Goal: Task Accomplishment & Management: Use online tool/utility

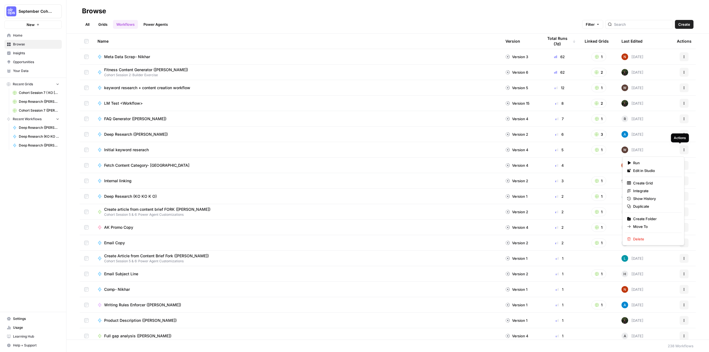
click at [682, 149] on button "Actions" at bounding box center [684, 149] width 9 height 9
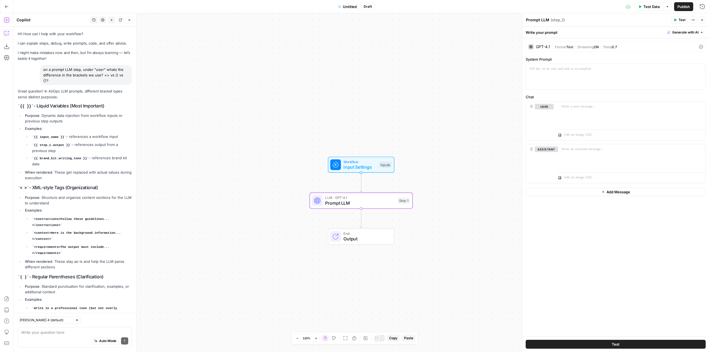
scroll to position [378, 0]
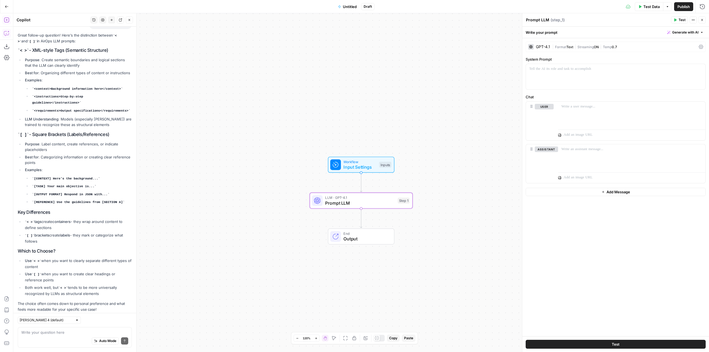
click at [8, 7] on icon "button" at bounding box center [7, 7] width 4 height 4
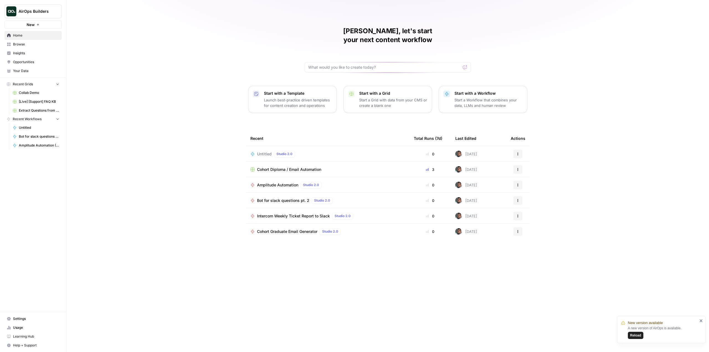
click at [356, 151] on div "Untitled Studio 2.0" at bounding box center [327, 154] width 155 height 7
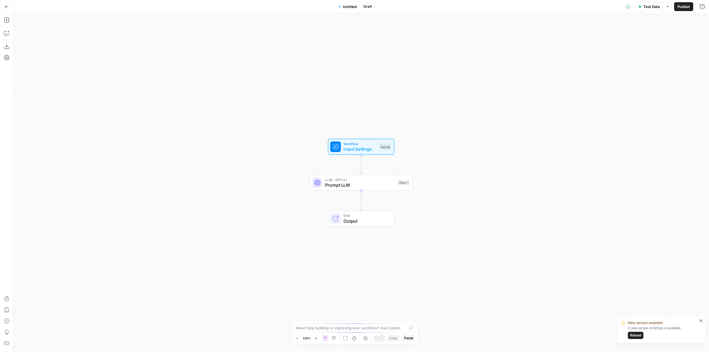
click at [5, 6] on icon "button" at bounding box center [7, 7] width 4 height 4
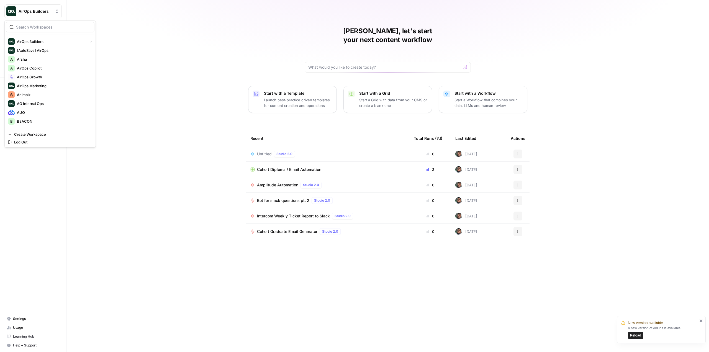
click at [40, 7] on button "AirOps Builders" at bounding box center [32, 11] width 57 height 14
click at [44, 42] on span "AirOps Builders" at bounding box center [51, 42] width 68 height 6
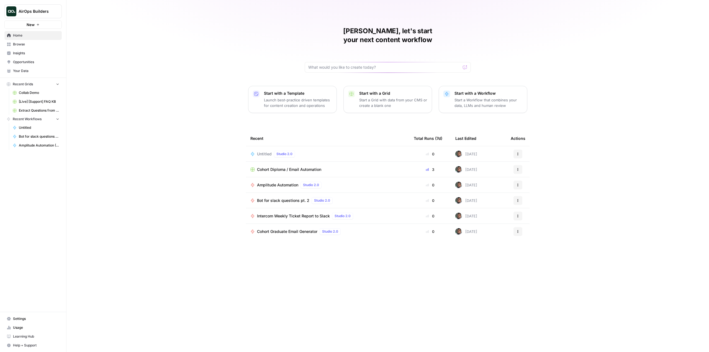
click at [304, 151] on div "Untitled Studio 2.0" at bounding box center [327, 154] width 155 height 7
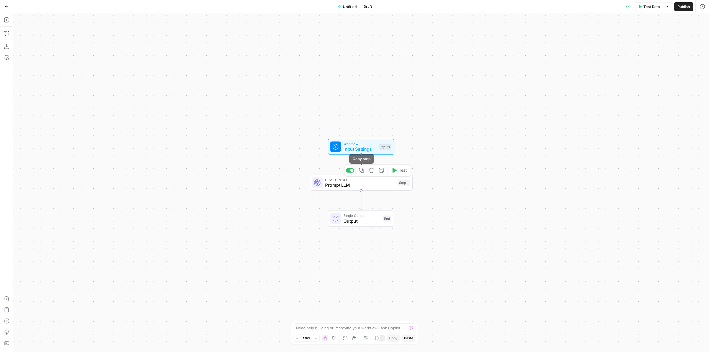
click at [372, 169] on icon "button" at bounding box center [371, 170] width 5 height 5
click at [338, 69] on span "Delete Step" at bounding box center [340, 71] width 22 height 6
click at [7, 35] on icon "button" at bounding box center [6, 33] width 5 height 4
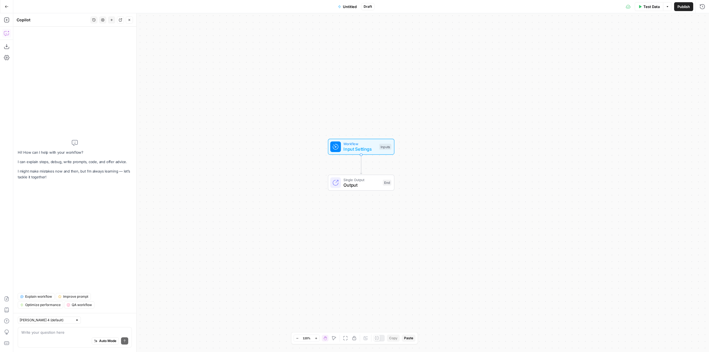
click at [76, 330] on textarea at bounding box center [74, 333] width 107 height 6
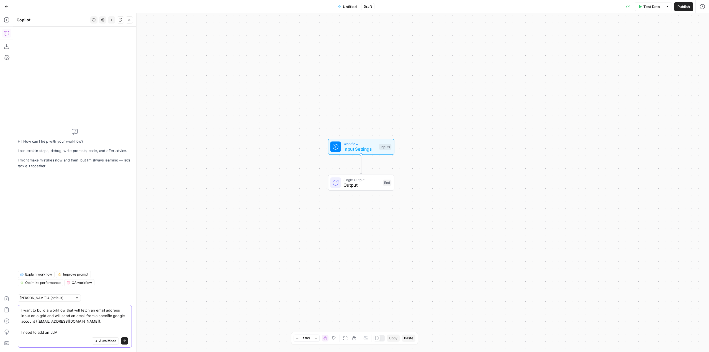
drag, startPoint x: 78, startPoint y: 334, endPoint x: 16, endPoint y: 337, distance: 62.1
click at [16, 337] on div "Claude Sonnet 4 (default) I want to build a workflow that will fetch an email a…" at bounding box center [74, 321] width 123 height 61
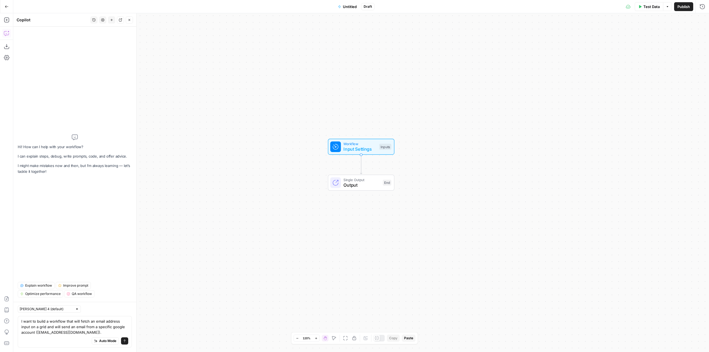
click at [40, 337] on div "Auto Mode Send" at bounding box center [74, 341] width 107 height 12
click at [51, 337] on div "Auto Mode Send" at bounding box center [74, 341] width 107 height 12
click at [83, 330] on textarea "I want to build a workflow that will fetch an email address input on a grid and…" at bounding box center [74, 327] width 107 height 17
click at [86, 334] on textarea "I want to build a workflow that will fetch an email address input on a grid and…" at bounding box center [74, 327] width 107 height 17
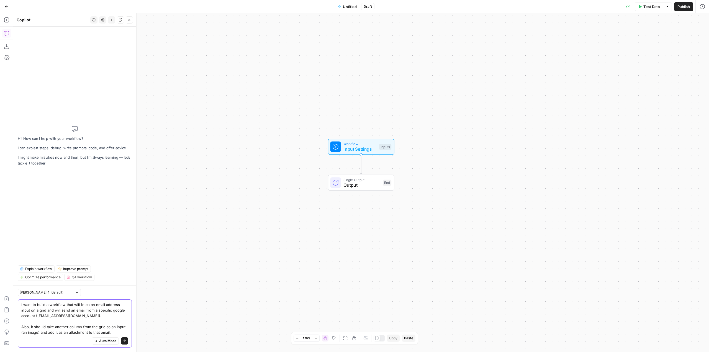
click at [96, 334] on textarea "I want to build a workflow that will fetch an email address input on a grid and…" at bounding box center [74, 318] width 107 height 33
type textarea "I want to build a workflow that will fetch an email address input on a grid and…"
click at [128, 341] on button "Send" at bounding box center [124, 340] width 7 height 7
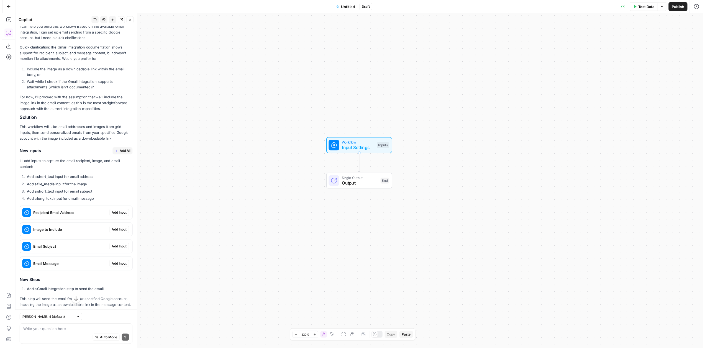
scroll to position [111, 0]
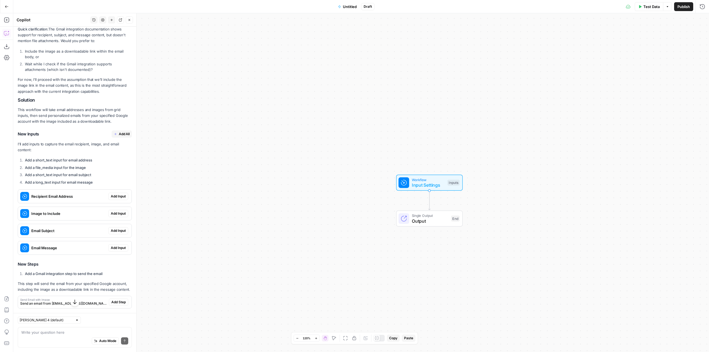
click at [119, 195] on span "Add Input" at bounding box center [118, 196] width 15 height 5
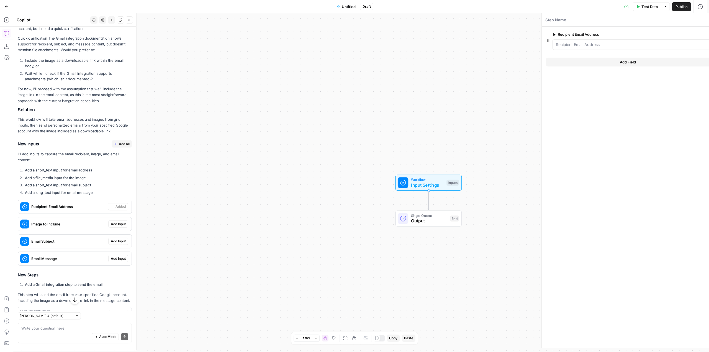
scroll to position [120, 0]
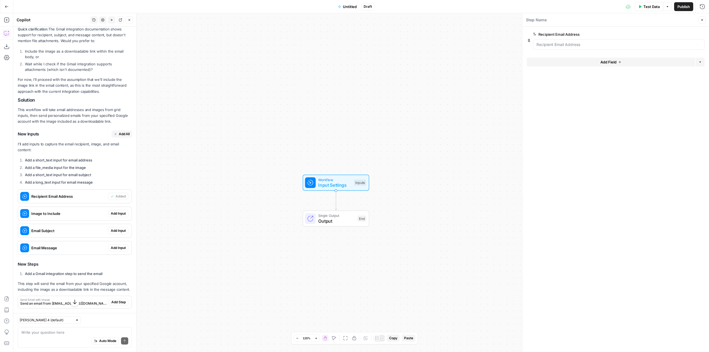
click at [116, 211] on button "Add Input" at bounding box center [118, 213] width 20 height 7
click at [116, 229] on span "Add Input" at bounding box center [118, 230] width 15 height 5
click at [114, 248] on span "Add Input" at bounding box center [118, 247] width 15 height 5
click at [683, 101] on span "edit field" at bounding box center [684, 101] width 12 height 4
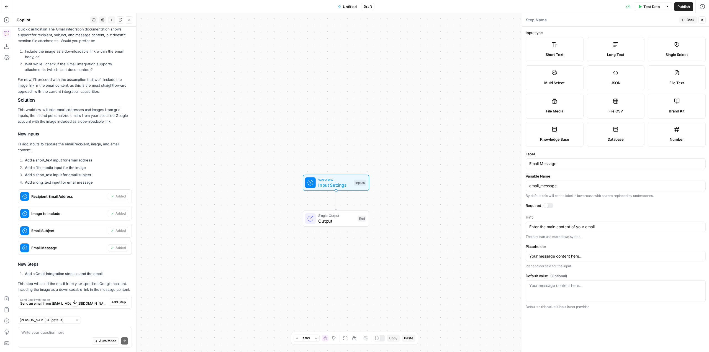
click at [551, 209] on div "Required" at bounding box center [616, 206] width 180 height 7
click at [550, 207] on div at bounding box center [549, 206] width 10 height 6
click at [568, 160] on div "Email Message" at bounding box center [616, 163] width 180 height 11
type input "Email Body"
click at [564, 185] on input "email_message" at bounding box center [615, 186] width 173 height 6
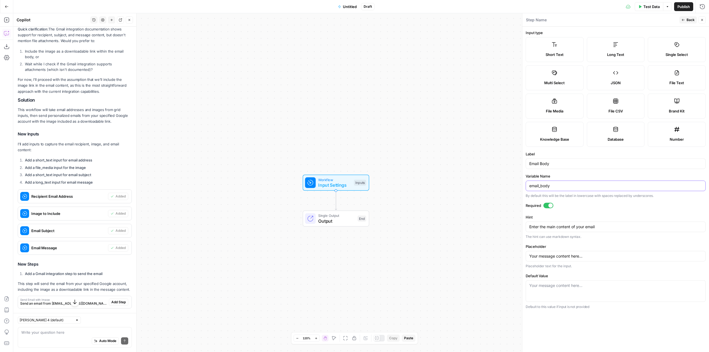
type input "email_body"
click at [687, 17] on button "Back" at bounding box center [688, 19] width 17 height 7
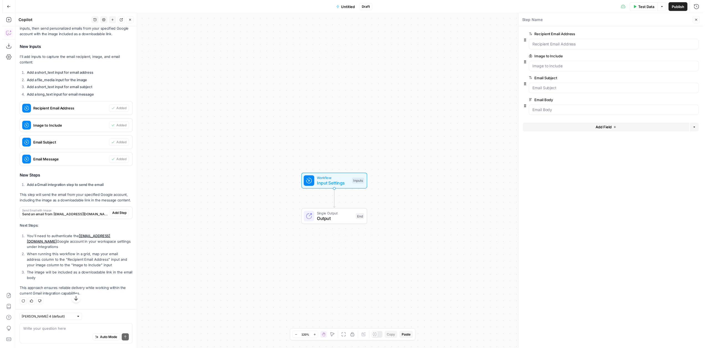
scroll to position [212, 0]
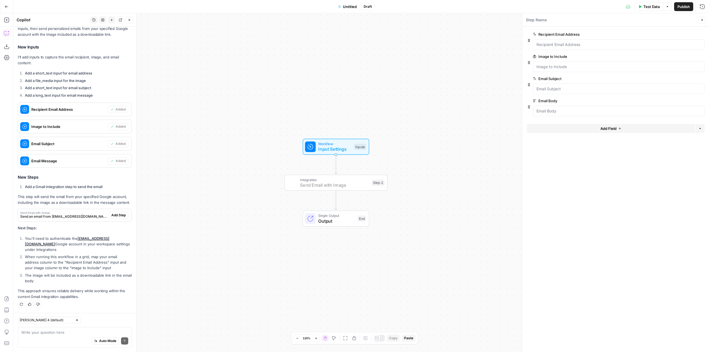
click at [119, 219] on button "Add Step" at bounding box center [118, 215] width 19 height 7
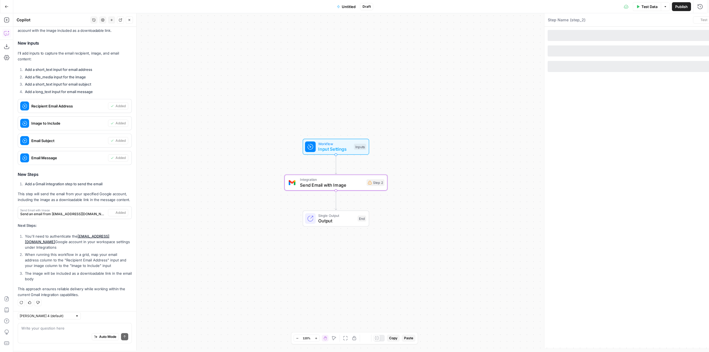
type textarea "Send Email with Image"
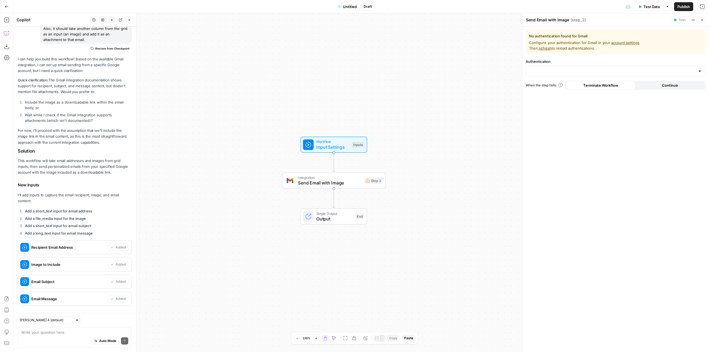
scroll to position [0, 0]
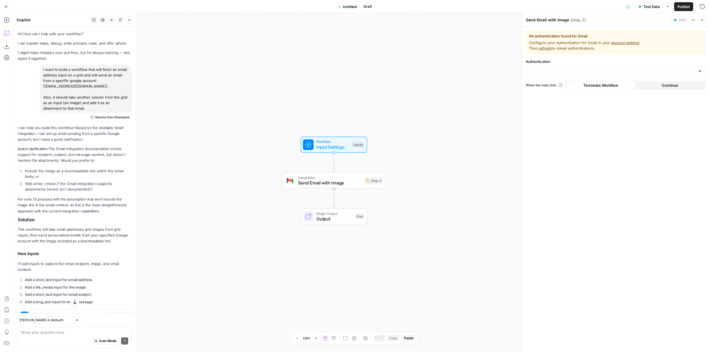
drag, startPoint x: 90, startPoint y: 108, endPoint x: 43, endPoint y: 70, distance: 60.5
click at [43, 70] on div "I want to build a workflow that will fetch an email address input on a grid and…" at bounding box center [86, 89] width 92 height 48
copy div "I want to build a workflow that will fetch an email address input on a grid and…"
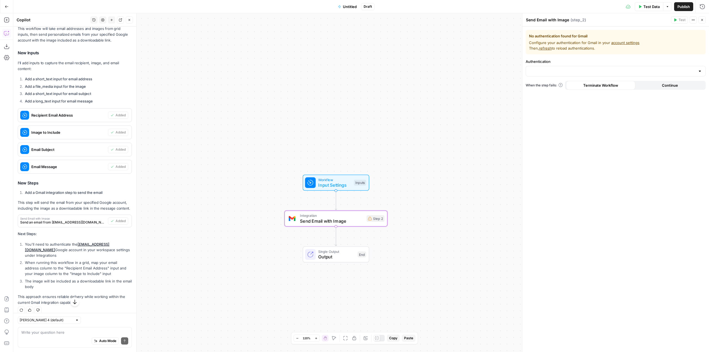
scroll to position [212, 0]
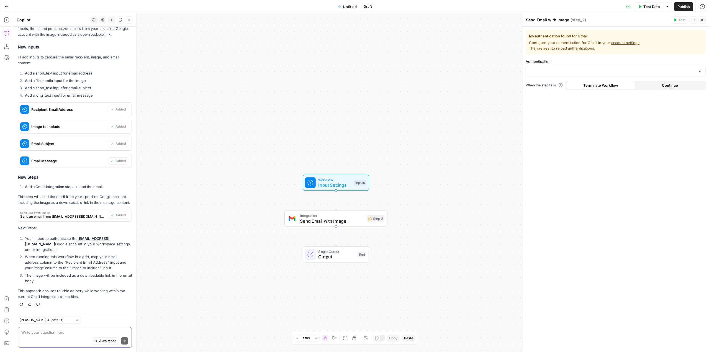
click at [69, 331] on textarea at bounding box center [74, 333] width 107 height 6
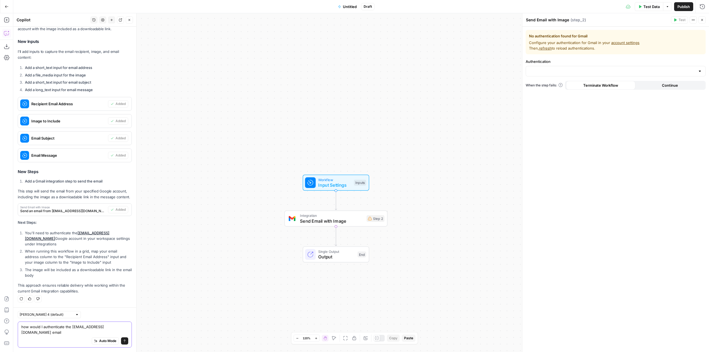
type textarea "how would I authenticate the enablement@airops.com email?"
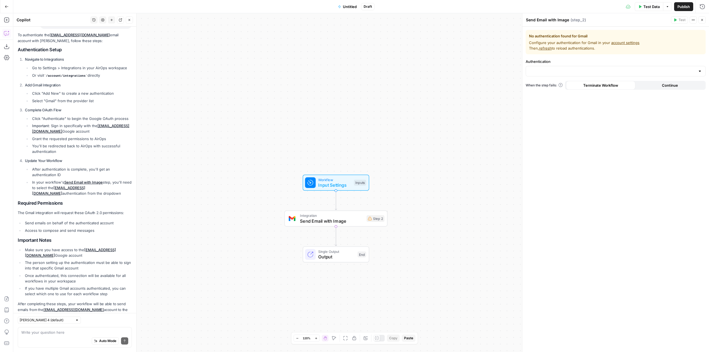
scroll to position [520, 0]
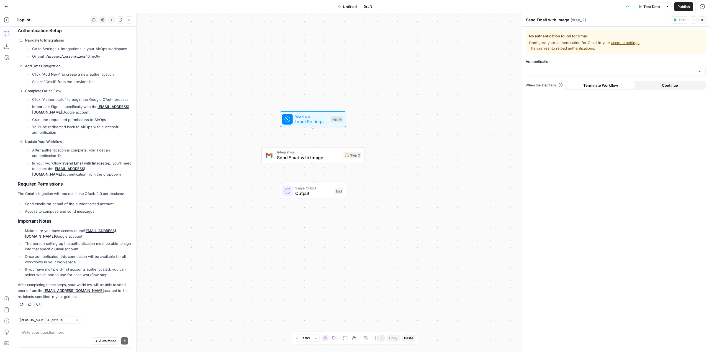
drag, startPoint x: 421, startPoint y: 220, endPoint x: 398, endPoint y: 157, distance: 67.5
click at [398, 157] on div "Workflow Input Settings Inputs Integration Send Email with Image Step 2 Single …" at bounding box center [361, 182] width 696 height 339
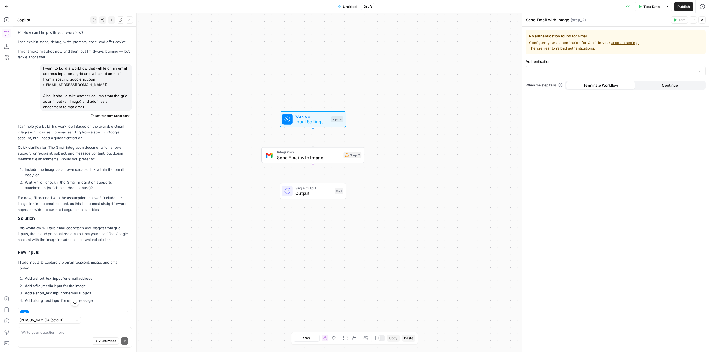
scroll to position [0, 0]
drag, startPoint x: 89, startPoint y: 108, endPoint x: 39, endPoint y: 70, distance: 63.0
click at [39, 70] on div "I want to build a workflow that will fetch an email address input on a grid and…" at bounding box center [75, 93] width 114 height 57
copy div "I want to build a workflow that will fetch an email address input on a grid and…"
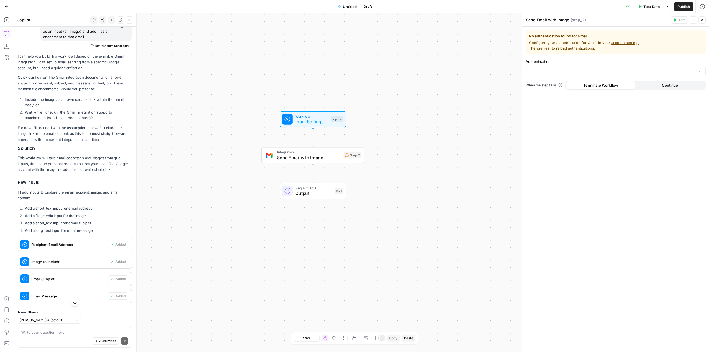
scroll to position [166, 0]
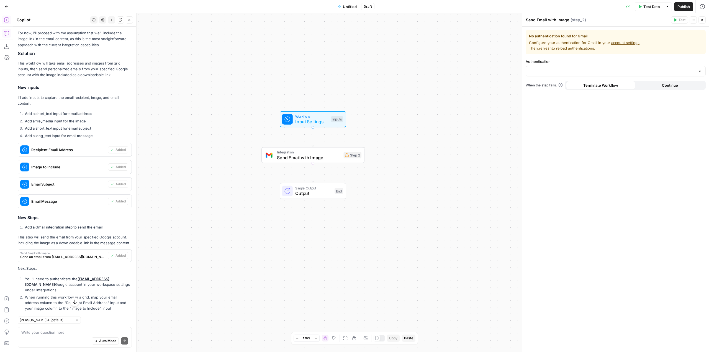
click at [7, 21] on icon "button" at bounding box center [7, 20] width 6 height 6
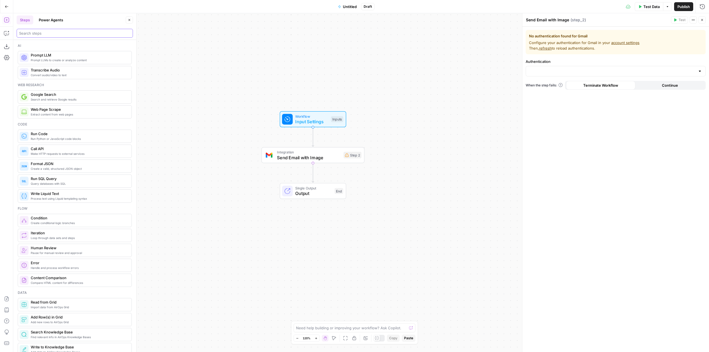
click at [53, 35] on input "search" at bounding box center [74, 33] width 111 height 6
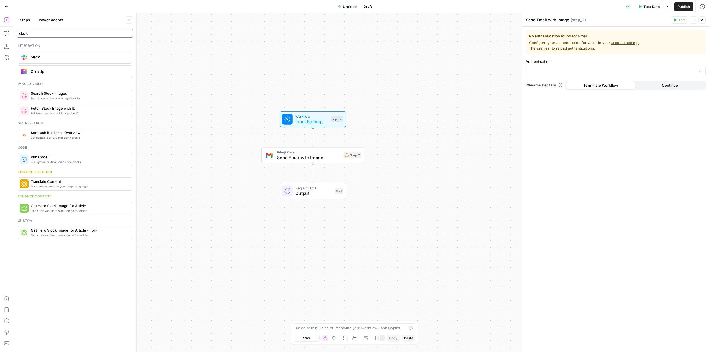
type input "slack"
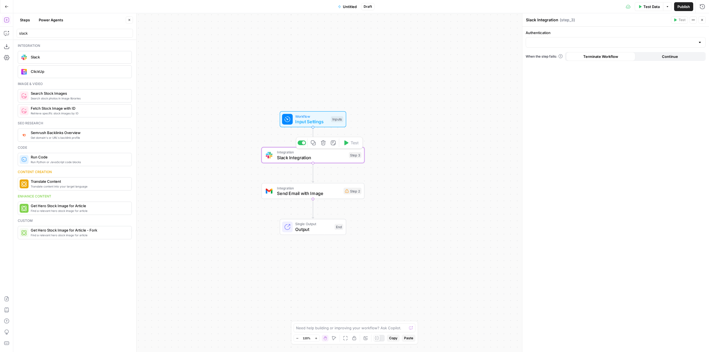
click at [319, 150] on span "Integration" at bounding box center [311, 152] width 69 height 5
click at [599, 40] on input "Authentication" at bounding box center [612, 43] width 166 height 6
click at [538, 56] on span "Slack 1" at bounding box center [615, 56] width 168 height 6
type input "Slack 1"
click at [585, 63] on input "Action" at bounding box center [612, 65] width 166 height 6
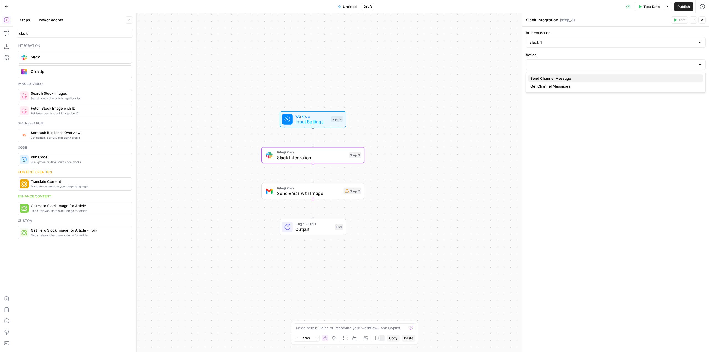
click at [557, 78] on span "Send Channel Message" at bounding box center [615, 79] width 168 height 6
type input "Send Channel Message"
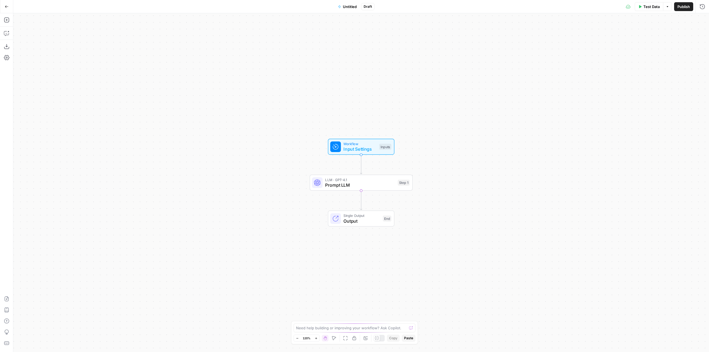
click at [7, 7] on icon "button" at bounding box center [7, 7] width 4 height 4
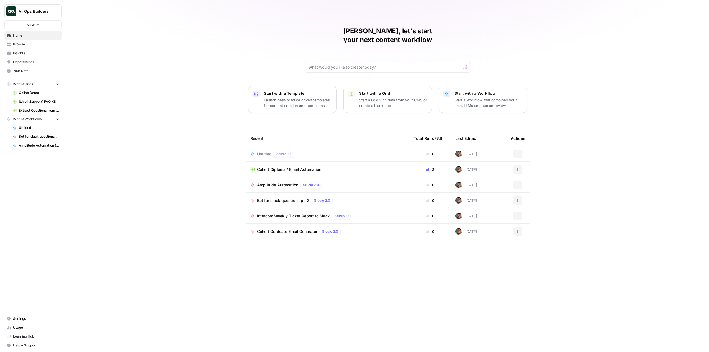
click at [304, 167] on span "Cohort Diploma / Email Automation" at bounding box center [289, 170] width 64 height 6
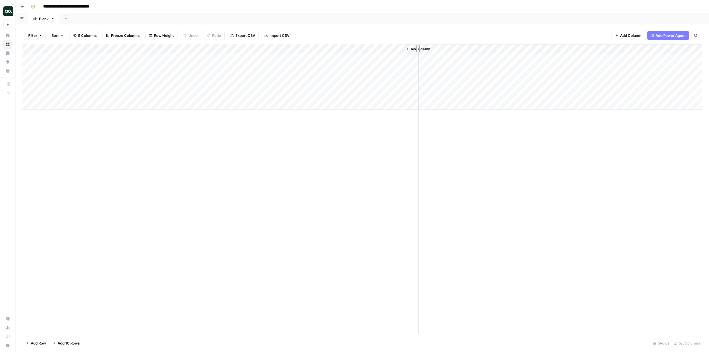
drag, startPoint x: 402, startPoint y: 49, endPoint x: 418, endPoint y: 49, distance: 15.5
click at [418, 49] on div "Add Column" at bounding box center [362, 76] width 680 height 65
click at [440, 49] on span "Add Column" at bounding box center [435, 49] width 19 height 5
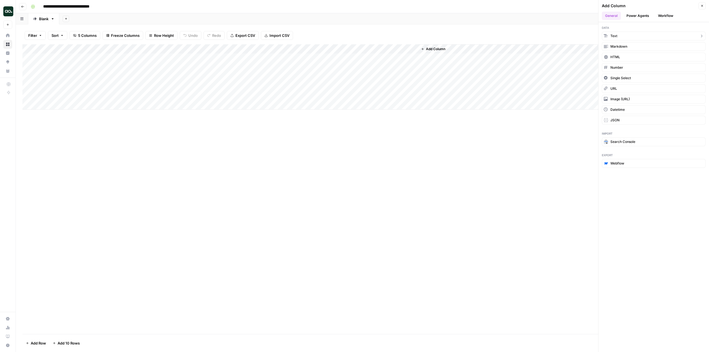
click at [631, 40] on button "Text" at bounding box center [654, 36] width 104 height 9
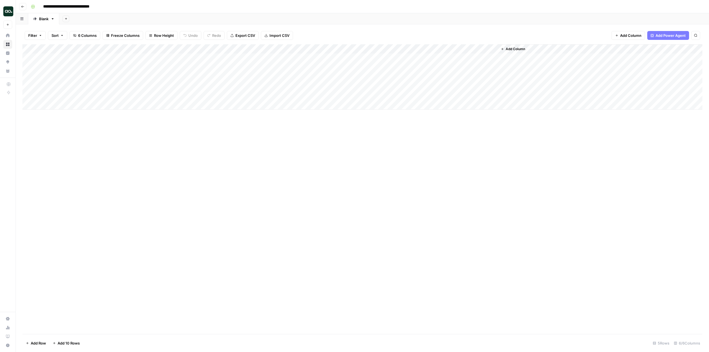
click at [451, 50] on div "Add Column" at bounding box center [362, 76] width 680 height 65
drag, startPoint x: 444, startPoint y: 62, endPoint x: 450, endPoint y: 60, distance: 6.9
click at [450, 60] on input "New Column" at bounding box center [451, 63] width 56 height 6
type input "Email"
drag, startPoint x: 455, startPoint y: 45, endPoint x: 301, endPoint y: 51, distance: 154.2
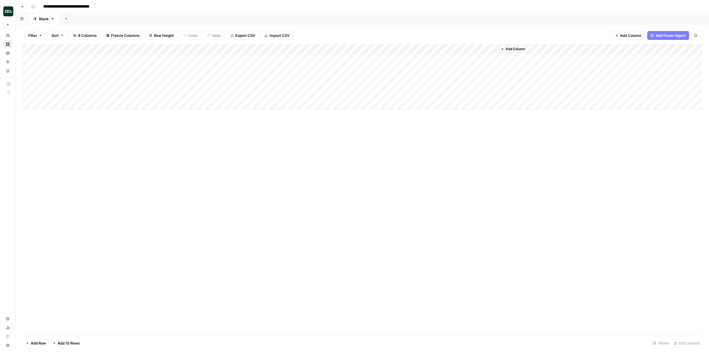
click at [301, 51] on div "Add Column" at bounding box center [362, 76] width 680 height 65
click at [465, 139] on div "Add Column" at bounding box center [362, 189] width 680 height 290
click at [298, 69] on div "Add Column" at bounding box center [362, 76] width 680 height 65
click at [292, 66] on div "Add Column" at bounding box center [362, 76] width 680 height 65
click at [299, 78] on div "Add Column" at bounding box center [362, 76] width 680 height 65
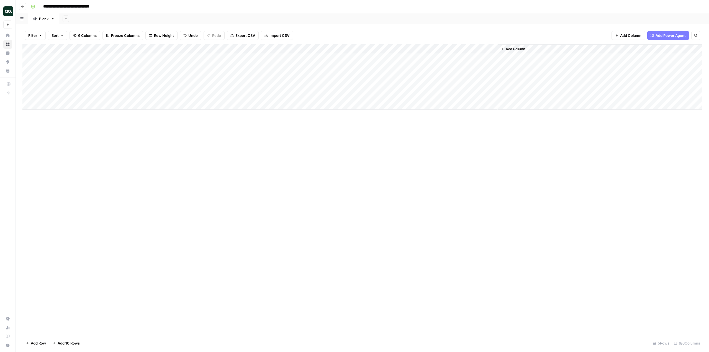
click at [384, 147] on div "Add Column" at bounding box center [362, 189] width 680 height 290
click at [576, 134] on div "Add Column" at bounding box center [362, 189] width 680 height 290
click at [421, 48] on div "Add Column" at bounding box center [362, 76] width 680 height 65
click at [399, 101] on span "Edit Workflow" at bounding box center [396, 104] width 48 height 6
click at [419, 60] on div "Add Column" at bounding box center [362, 76] width 680 height 65
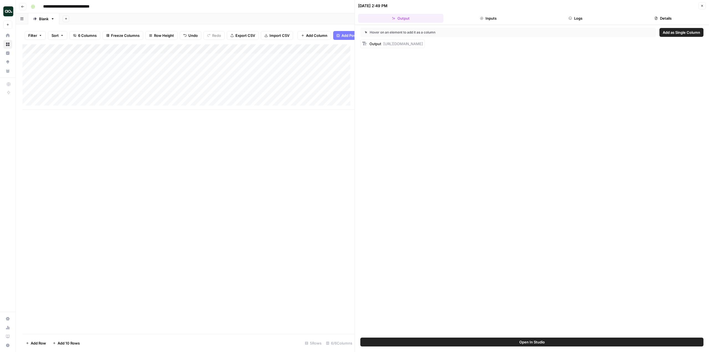
click at [260, 233] on div "Add Column" at bounding box center [188, 189] width 332 height 290
click at [703, 5] on icon "button" at bounding box center [702, 5] width 3 height 3
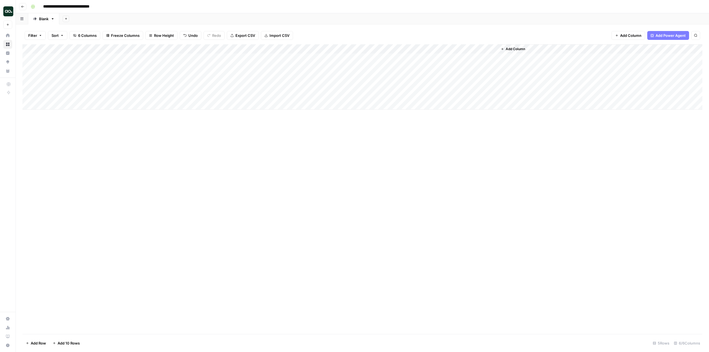
click at [482, 58] on div "Add Column" at bounding box center [362, 76] width 680 height 65
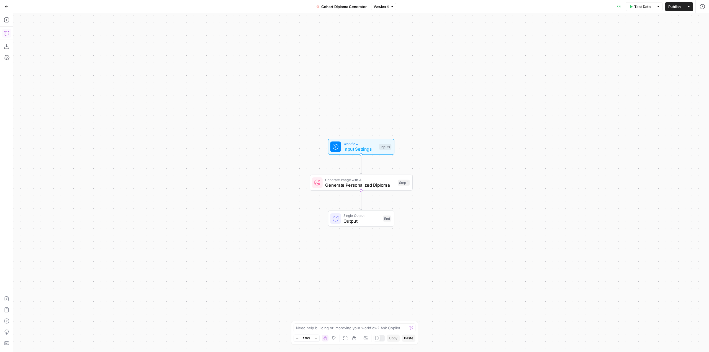
click at [8, 36] on button "Copilot" at bounding box center [6, 33] width 9 height 9
click at [70, 333] on textarea at bounding box center [74, 333] width 107 height 6
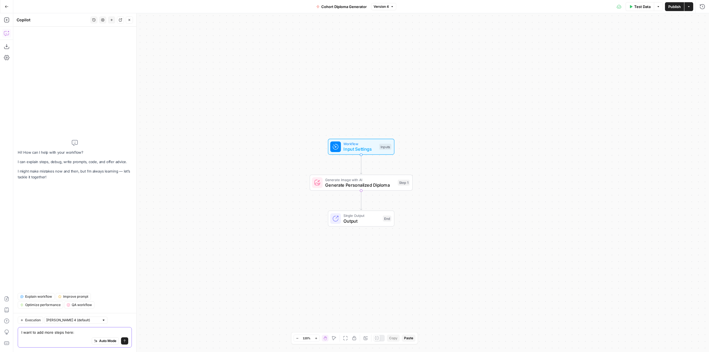
click at [56, 335] on textarea "I want to add more steps here:" at bounding box center [74, 333] width 107 height 6
click at [58, 337] on div "Auto Mode Send" at bounding box center [74, 341] width 107 height 12
paste textarea "I want to build a workflow that will fetch an email address input on a grid and…"
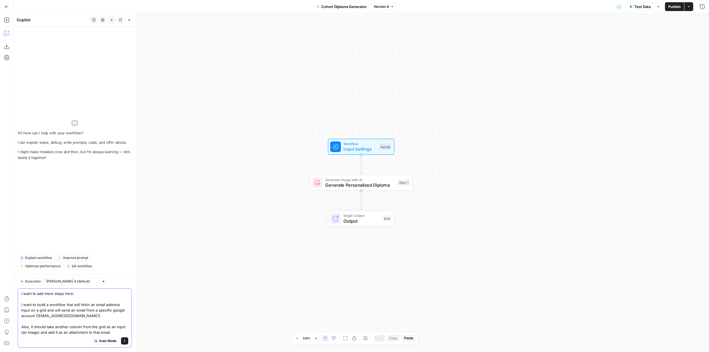
click at [60, 326] on textarea "I want to add more steps here: I want to build a workflow that will fetch an em…" at bounding box center [74, 313] width 107 height 44
drag, startPoint x: 111, startPoint y: 333, endPoint x: 46, endPoint y: 328, distance: 65.3
click at [46, 328] on textarea "I want to add more steps here: I want to build a workflow that will fetch an em…" at bounding box center [74, 313] width 107 height 44
type textarea "I want to add more steps here: I want to build a workflow that will fetch an em…"
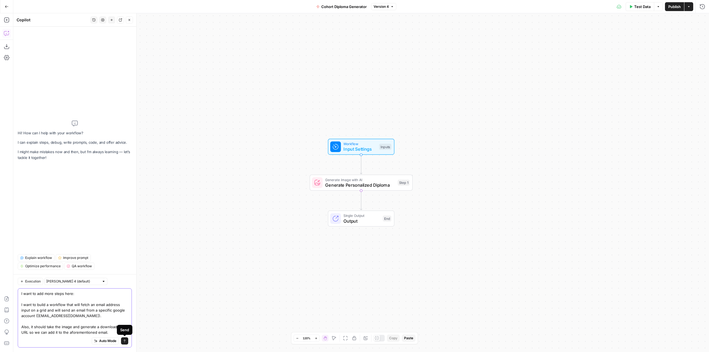
click at [126, 340] on icon "submit" at bounding box center [124, 340] width 3 height 3
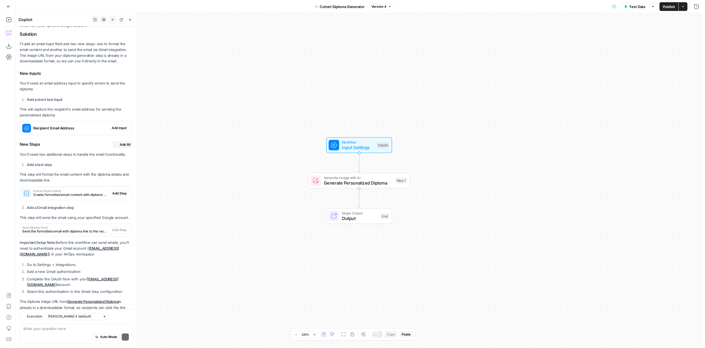
scroll to position [142, 0]
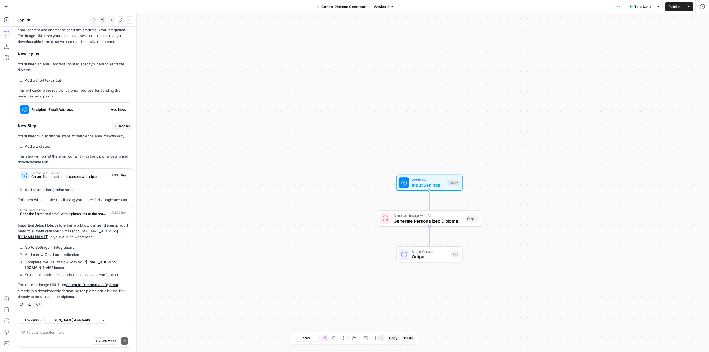
click at [118, 108] on span "Add Input" at bounding box center [118, 109] width 15 height 5
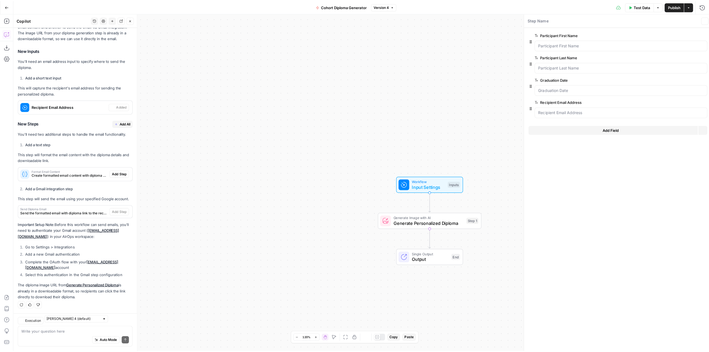
scroll to position [151, 0]
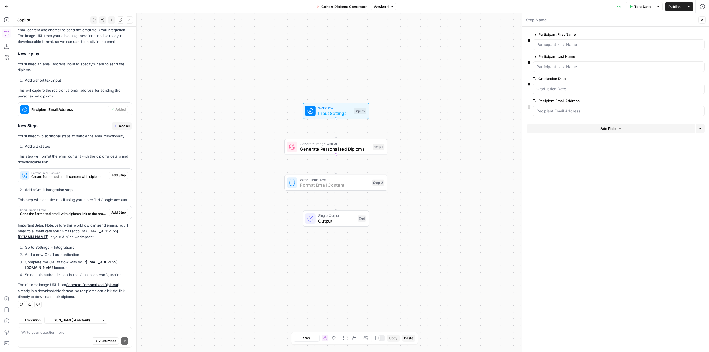
click at [111, 176] on span "Add Step" at bounding box center [118, 175] width 14 height 5
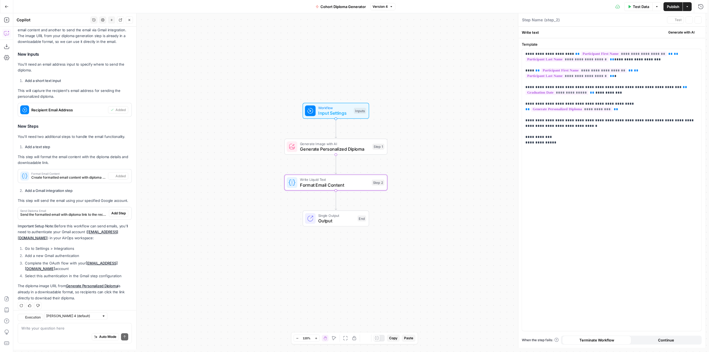
type textarea "Format Email Content"
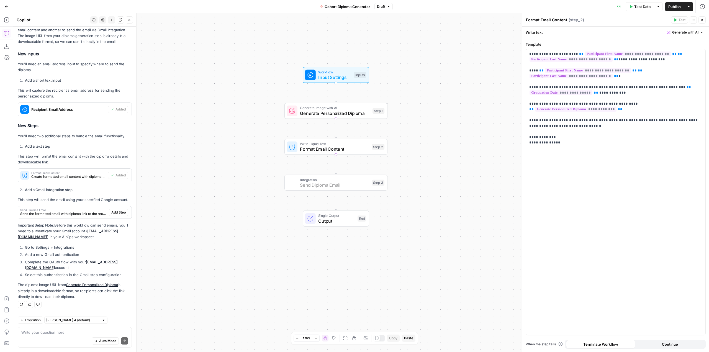
click at [117, 209] on button "Add Step" at bounding box center [118, 212] width 19 height 7
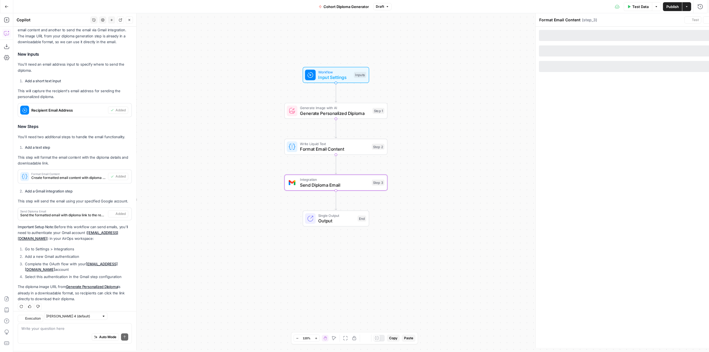
type textarea "Send Diploma Email"
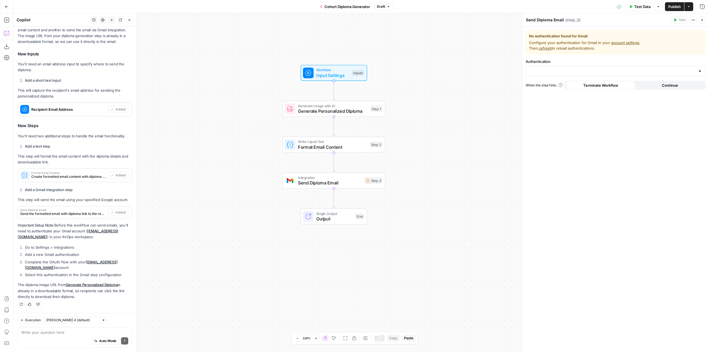
click at [342, 146] on span "Format Email Content" at bounding box center [332, 147] width 69 height 7
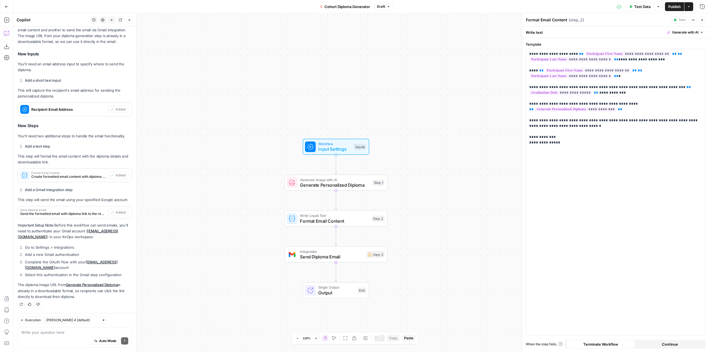
click at [76, 339] on div "Auto Mode Send" at bounding box center [74, 341] width 107 height 12
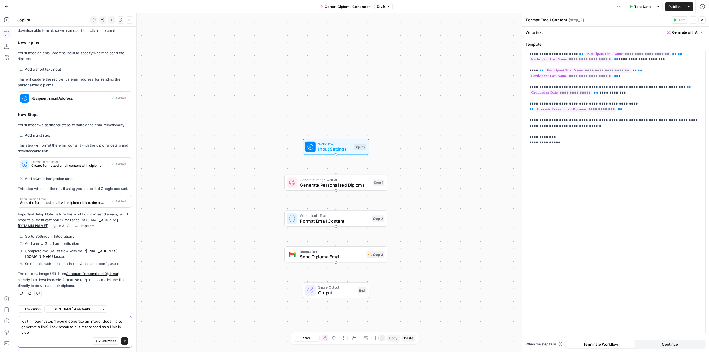
type textarea "wait I thought step 1 would generate an image, does it also generate a link? I …"
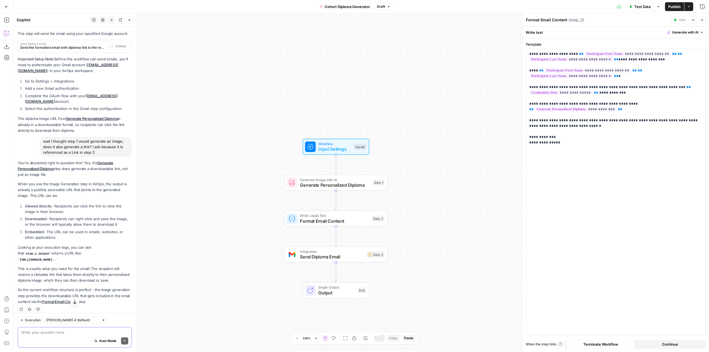
scroll to position [333, 0]
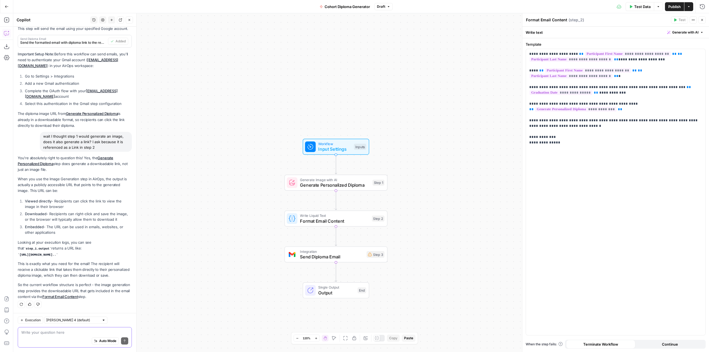
click at [95, 334] on textarea at bounding box center [74, 333] width 107 height 6
type textarea "o"
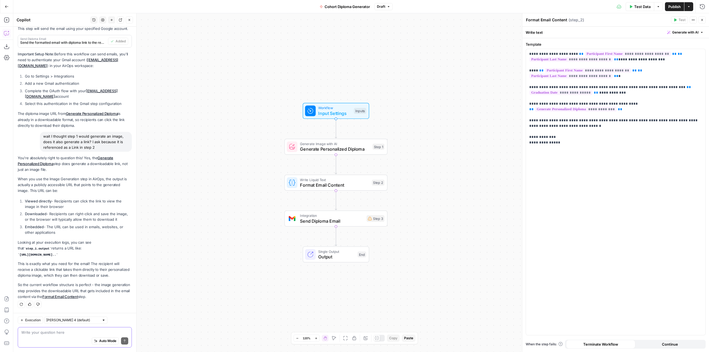
click at [73, 333] on textarea at bounding box center [74, 333] width 107 height 6
type textarea "o"
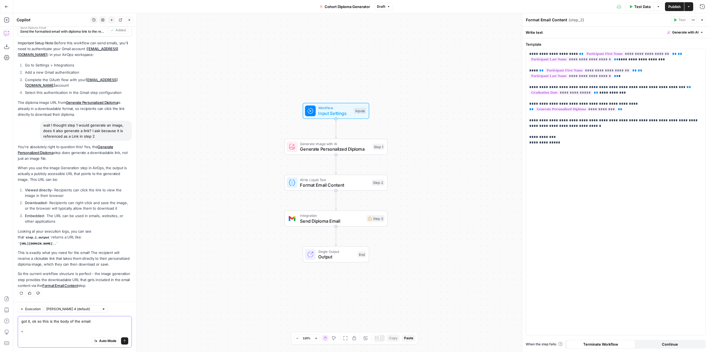
paste textarea "### Congratulations, You're a Content Engineer! Hi [Name], Huge congratulations…"
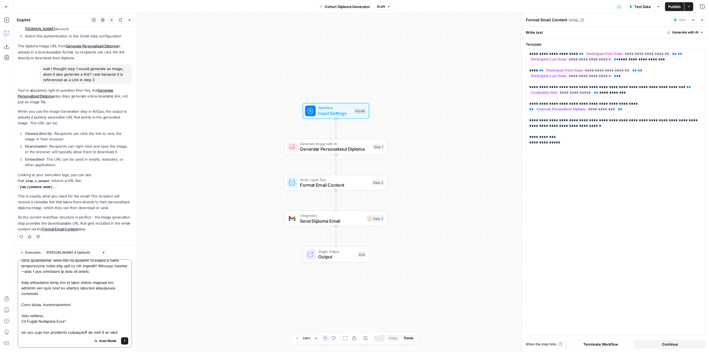
scroll to position [132, 0]
type textarea "got it, ok so this is the body of the email: "### Congratulations, You're a Con…"
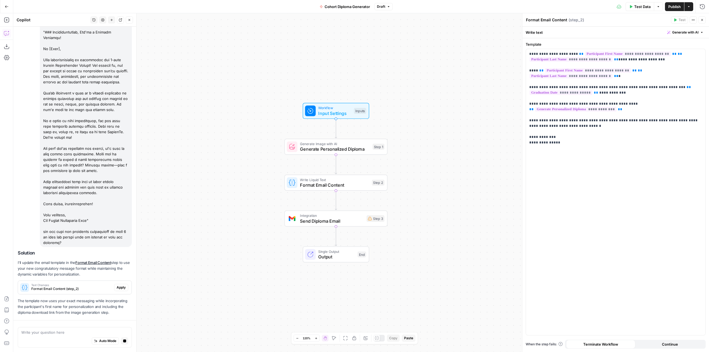
scroll to position [647, 0]
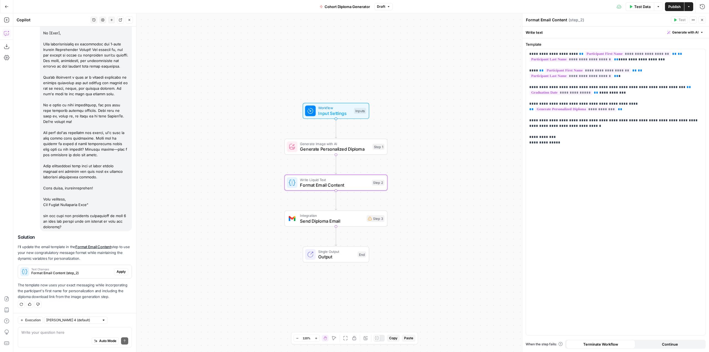
click at [117, 272] on span "Apply" at bounding box center [121, 271] width 9 height 5
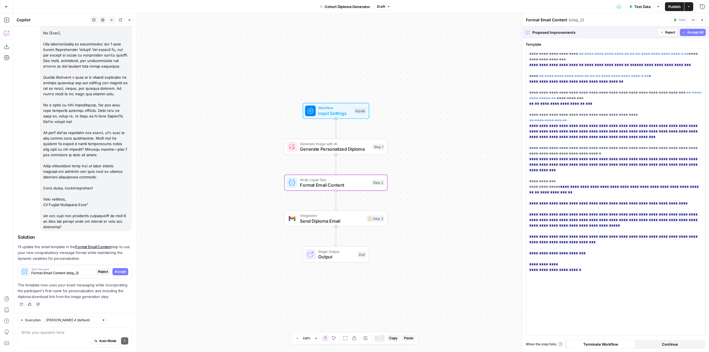
click at [116, 272] on span "Accept" at bounding box center [120, 271] width 11 height 5
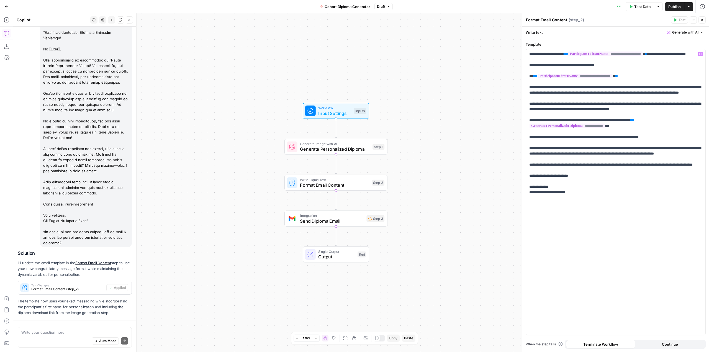
scroll to position [664, 0]
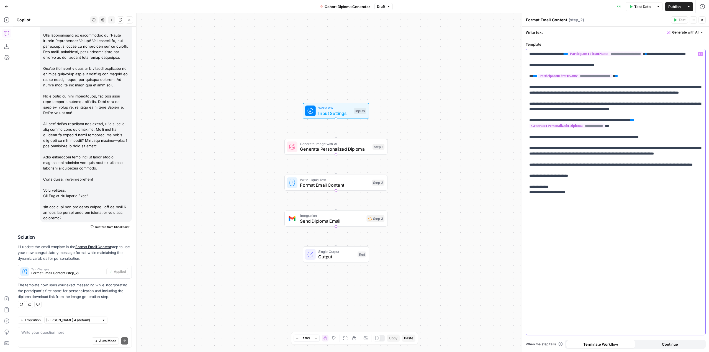
drag, startPoint x: 576, startPoint y: 214, endPoint x: 605, endPoint y: 106, distance: 111.4
click at [605, 106] on p "**********" at bounding box center [615, 134] width 173 height 166
click at [682, 121] on p "**********" at bounding box center [615, 134] width 173 height 166
click at [606, 104] on p "**********" at bounding box center [615, 134] width 173 height 166
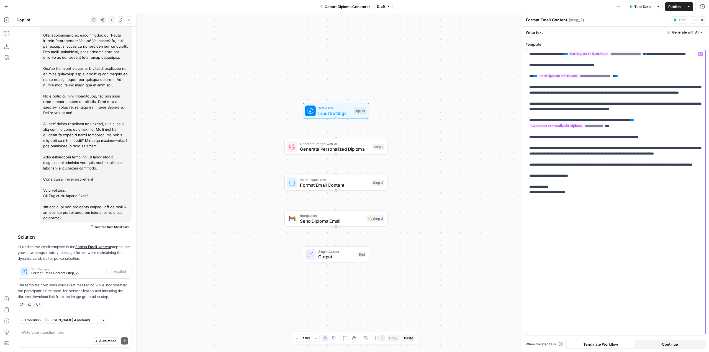
click at [585, 158] on p "**********" at bounding box center [615, 134] width 173 height 166
click at [655, 165] on p "**********" at bounding box center [615, 134] width 173 height 166
click at [80, 335] on textarea at bounding box center [74, 333] width 107 height 6
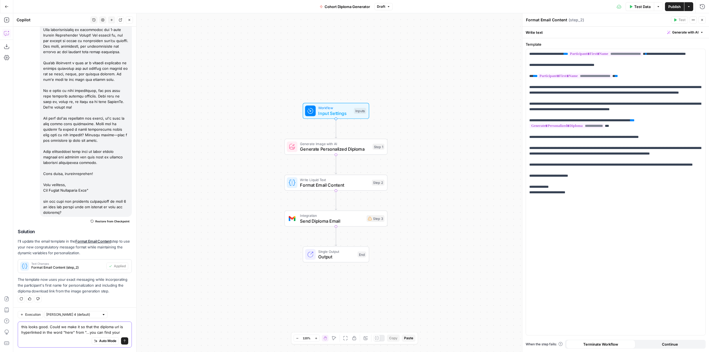
scroll to position [675, 0]
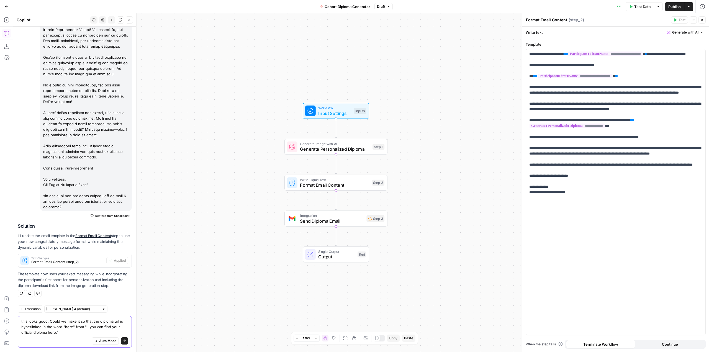
type textarea "this looks good. Could we make it so that the diploma url is hyperlinked in the…"
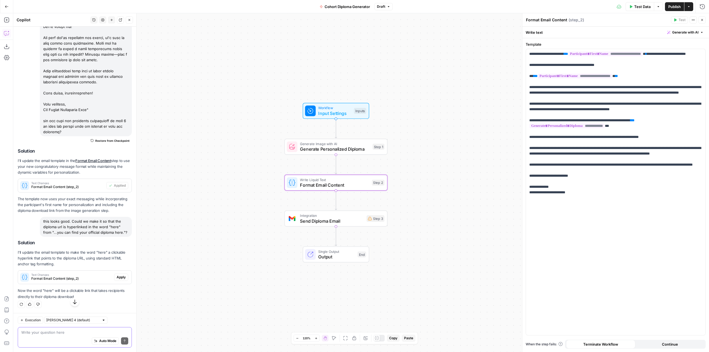
scroll to position [756, 0]
click at [121, 276] on span "Apply" at bounding box center [121, 277] width 9 height 5
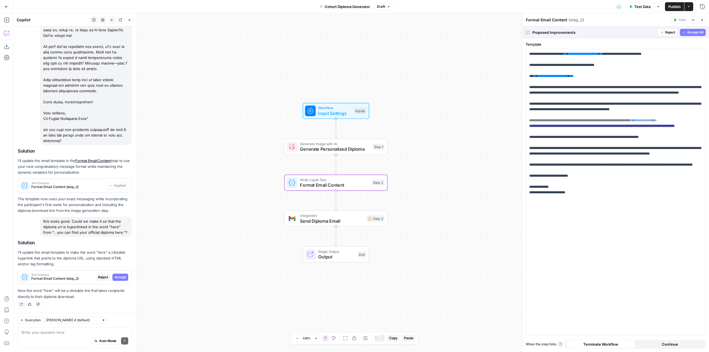
click at [121, 276] on span "Accept" at bounding box center [120, 277] width 11 height 5
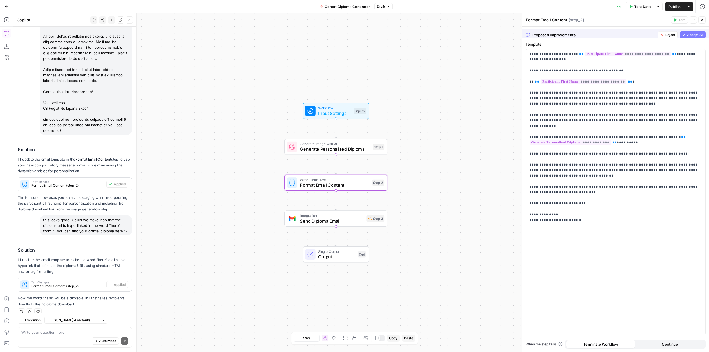
scroll to position [765, 0]
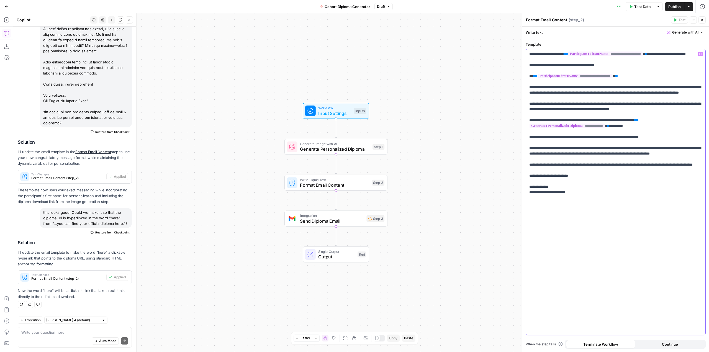
click at [655, 139] on p "**********" at bounding box center [615, 134] width 173 height 166
click at [601, 106] on p "**********" at bounding box center [615, 134] width 173 height 166
click at [688, 122] on p "**********" at bounding box center [615, 134] width 173 height 166
click at [77, 333] on textarea at bounding box center [74, 333] width 107 height 6
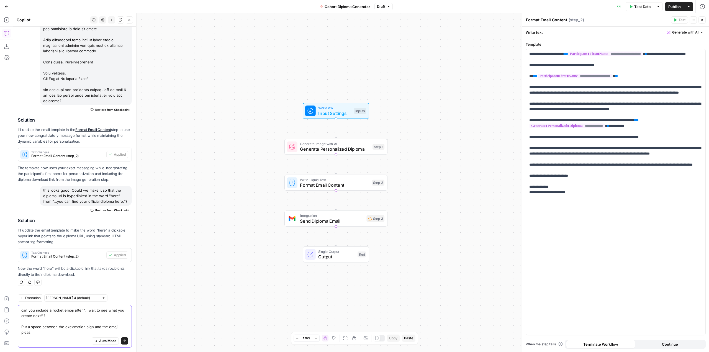
scroll to position [787, 0]
drag, startPoint x: 642, startPoint y: 139, endPoint x: 523, endPoint y: 129, distance: 119.8
click at [523, 129] on div "**********" at bounding box center [615, 182] width 187 height 339
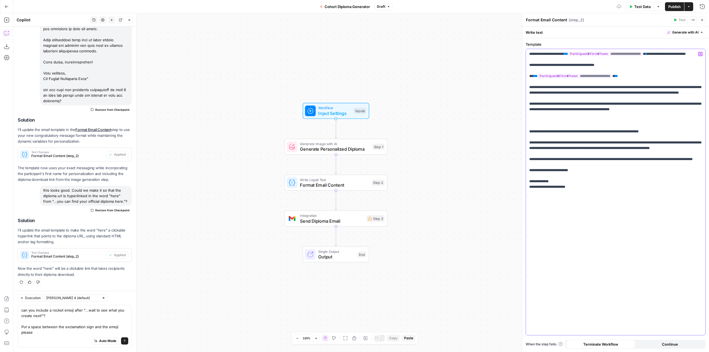
click at [599, 102] on p "**********" at bounding box center [615, 131] width 173 height 161
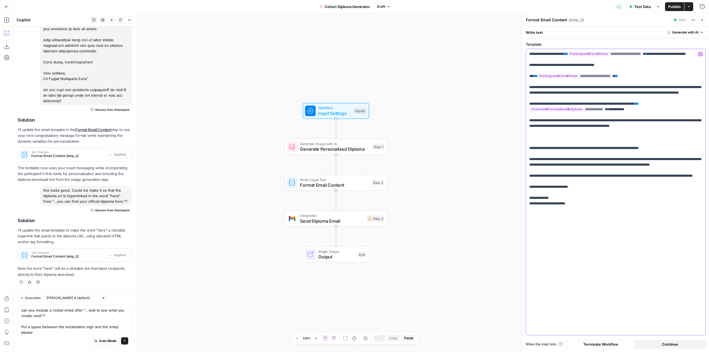
click at [530, 132] on p "**********" at bounding box center [615, 139] width 173 height 177
drag, startPoint x: 577, startPoint y: 132, endPoint x: 700, endPoint y: 131, distance: 122.7
click at [700, 131] on p "**********" at bounding box center [615, 142] width 173 height 183
copy p "**********"
click at [62, 334] on textarea "can you include a rocket emoji after "...wait to see what you create next!"? Pu…" at bounding box center [74, 322] width 107 height 28
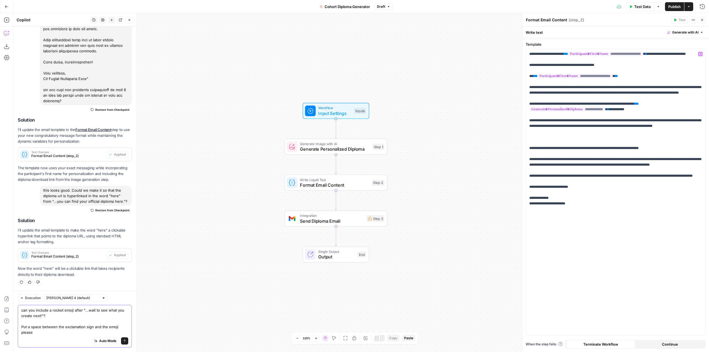
scroll to position [798, 0]
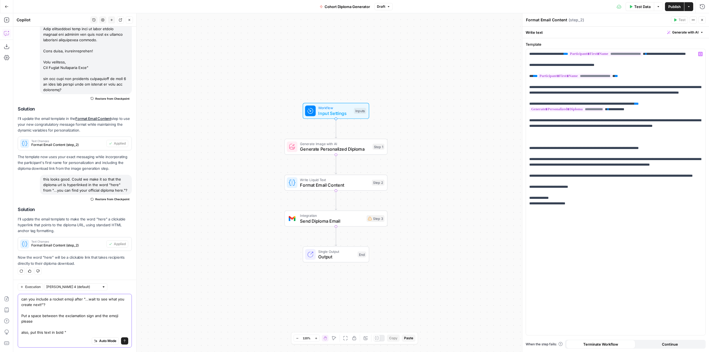
paste textarea "You're now officially a part of a growing community of content engineers"
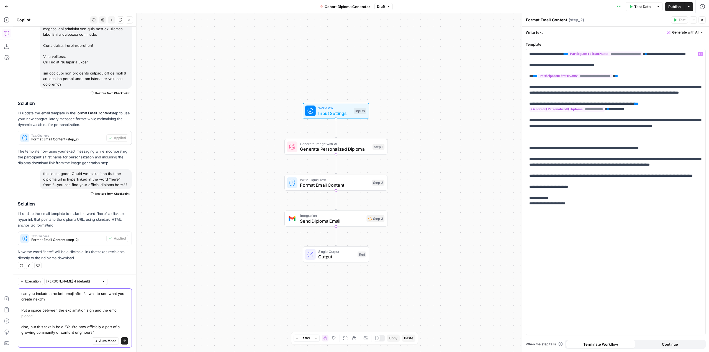
type textarea "can you include a rocket emoji after "...wait to see what you create next!"? Pu…"
drag, startPoint x: 661, startPoint y: 164, endPoint x: 528, endPoint y: 166, distance: 133.0
click at [528, 166] on div "**********" at bounding box center [616, 192] width 180 height 286
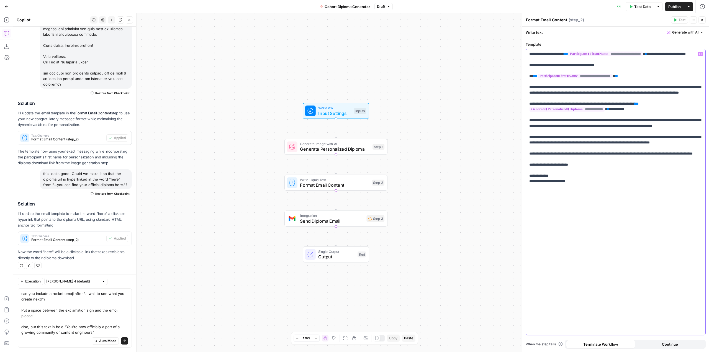
click at [662, 122] on p "**********" at bounding box center [615, 131] width 173 height 161
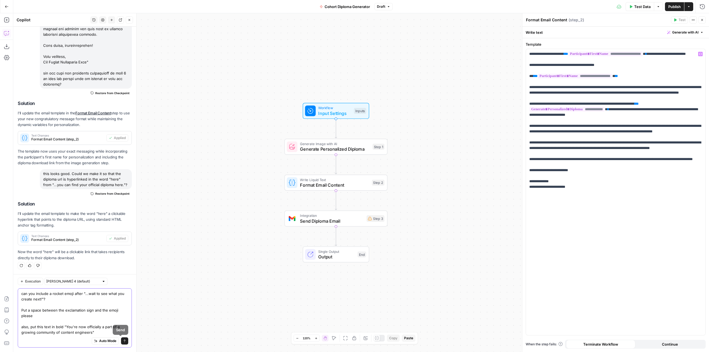
click at [121, 341] on button "Send" at bounding box center [124, 340] width 7 height 7
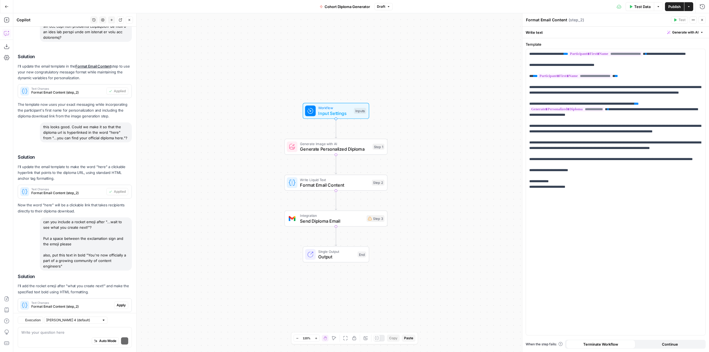
scroll to position [878, 0]
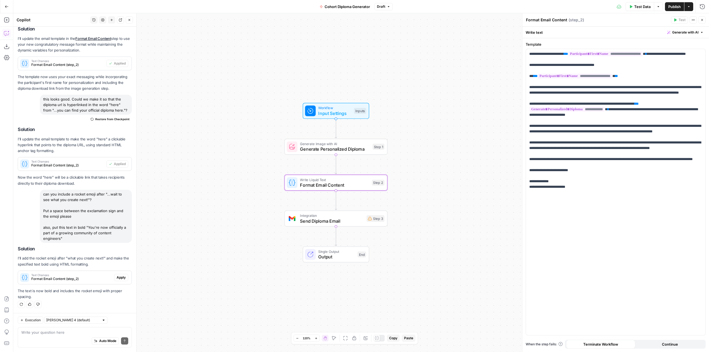
click at [117, 277] on span "Apply" at bounding box center [121, 277] width 9 height 5
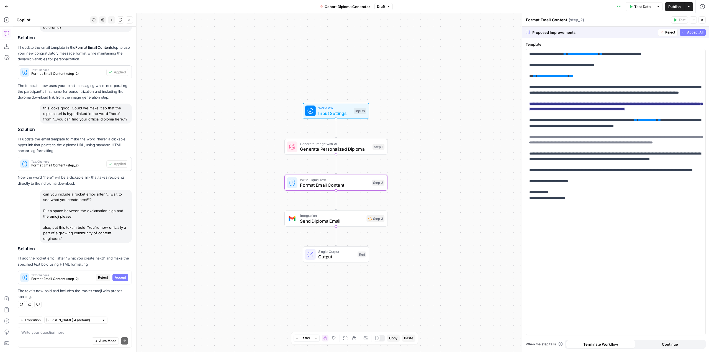
click at [115, 277] on span "Accept" at bounding box center [120, 277] width 11 height 5
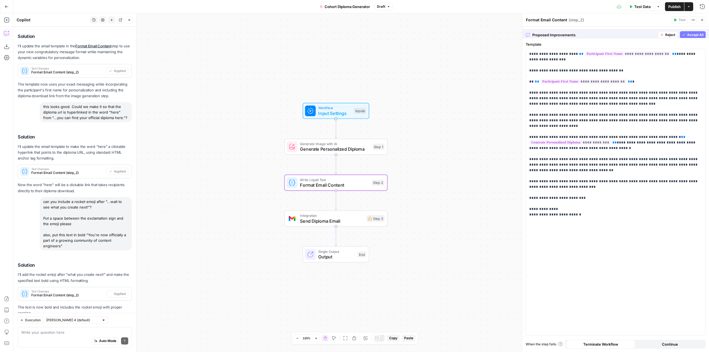
scroll to position [887, 0]
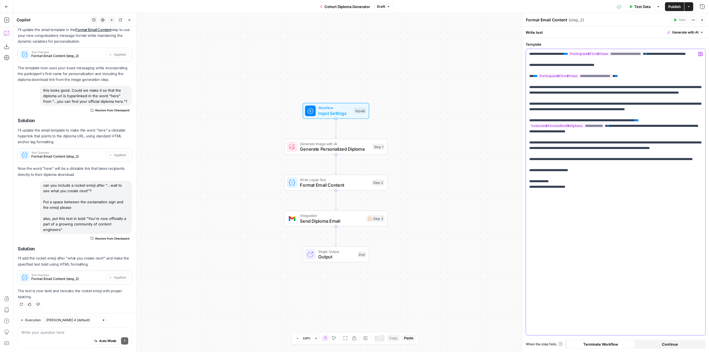
click at [529, 116] on div "**********" at bounding box center [616, 192] width 180 height 286
drag, startPoint x: 591, startPoint y: 160, endPoint x: 659, endPoint y: 161, distance: 68.2
click at [659, 161] on p "**********" at bounding box center [615, 134] width 173 height 166
copy p "**********"
click at [78, 335] on textarea at bounding box center [74, 333] width 107 height 6
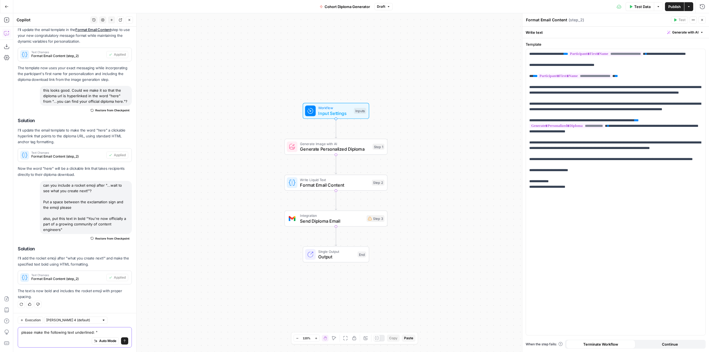
paste textarea "we'd love to hear about your experience"
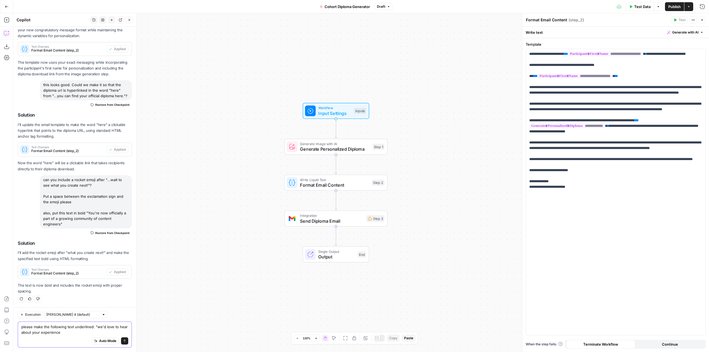
scroll to position [893, 0]
type textarea "please make the following text underlined: "we'd love to hear about your experi…"
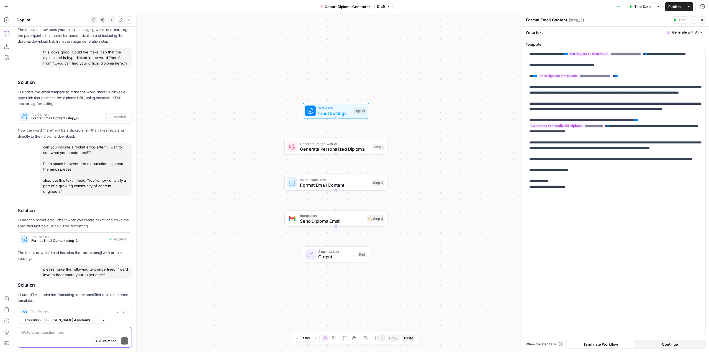
scroll to position [962, 0]
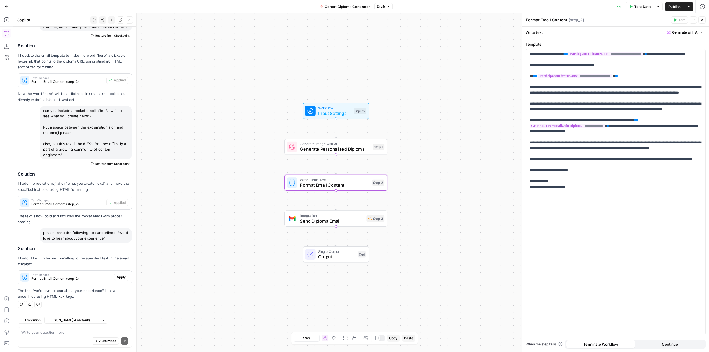
click at [117, 278] on span "Apply" at bounding box center [121, 277] width 9 height 5
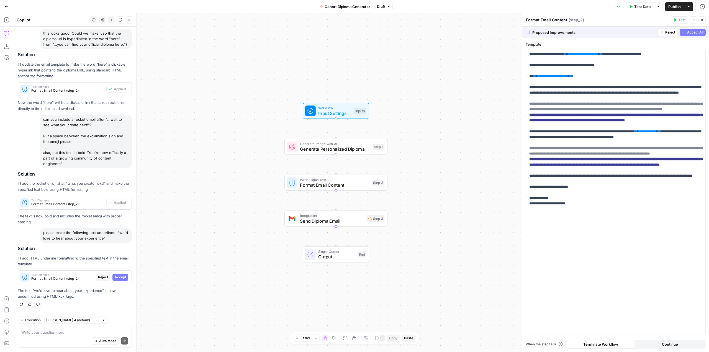
click at [110, 299] on p "The text "we'd love to hear about your experience" is now underlined using HTML…" at bounding box center [75, 294] width 114 height 12
click at [100, 275] on span "Reject" at bounding box center [103, 277] width 10 height 5
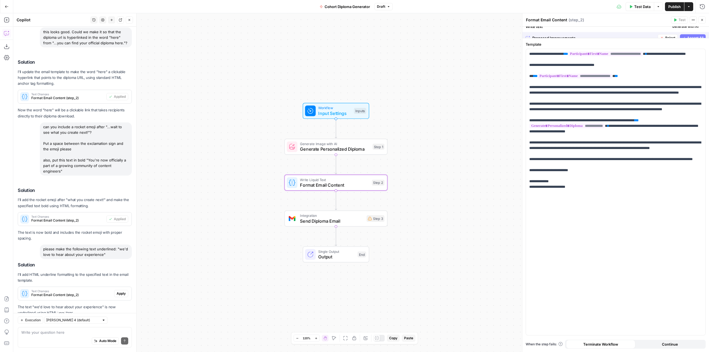
scroll to position [962, 0]
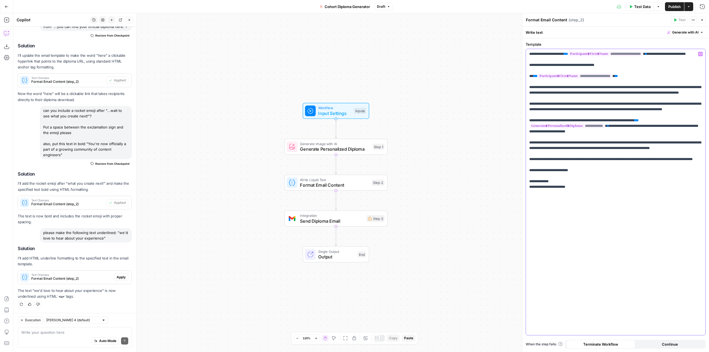
drag, startPoint x: 585, startPoint y: 213, endPoint x: 523, endPoint y: 51, distance: 173.1
click at [523, 51] on div "**********" at bounding box center [615, 182] width 187 height 339
copy p "**********"
click at [88, 330] on textarea at bounding box center [74, 333] width 107 height 6
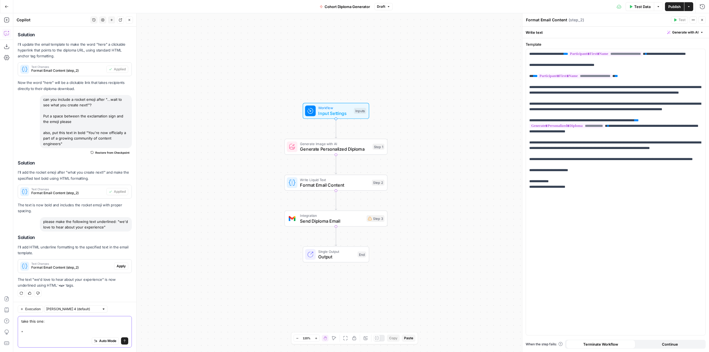
paste textarea "Subject: Congratulations {{ participant_first_name }}, You're a Content Enginee…"
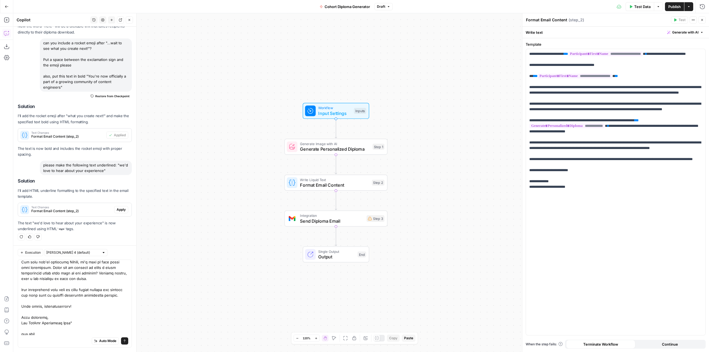
scroll to position [0, 0]
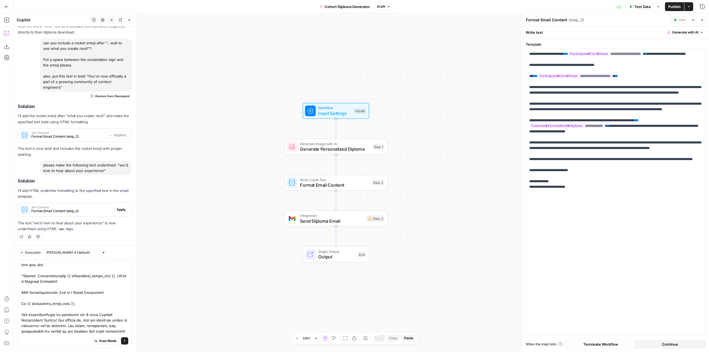
drag, startPoint x: 119, startPoint y: 172, endPoint x: 43, endPoint y: 173, distance: 76.2
click at [43, 173] on div "please make the following text underlined: "we'd love to hear about your experi…" at bounding box center [86, 168] width 92 height 14
copy div ""we'd love to hear about your experience""
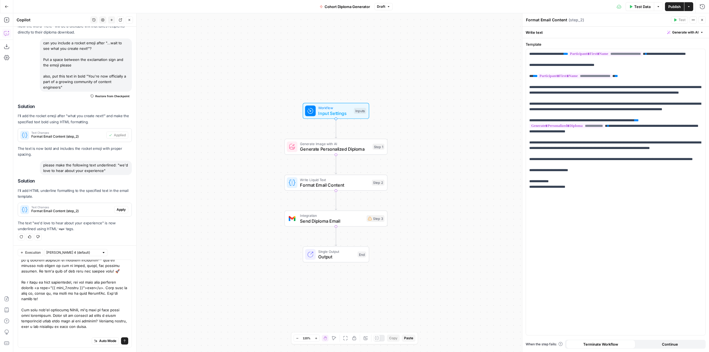
scroll to position [148, 0]
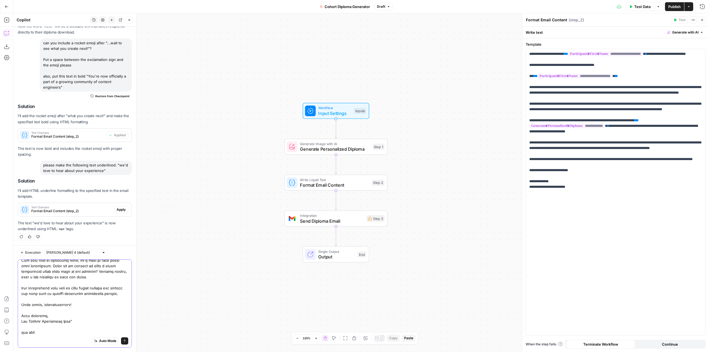
click at [71, 332] on textarea at bounding box center [74, 230] width 107 height 211
paste textarea ""we'd love to hear about your experience""
type textarea "take this one: "Subject: Congratulations {{ participant_first_name }}, You're a…"
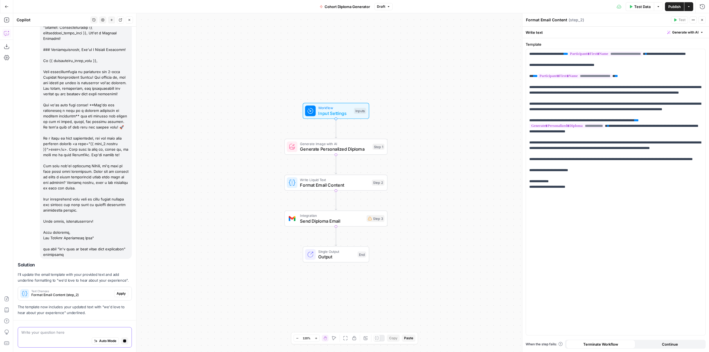
scroll to position [1280, 0]
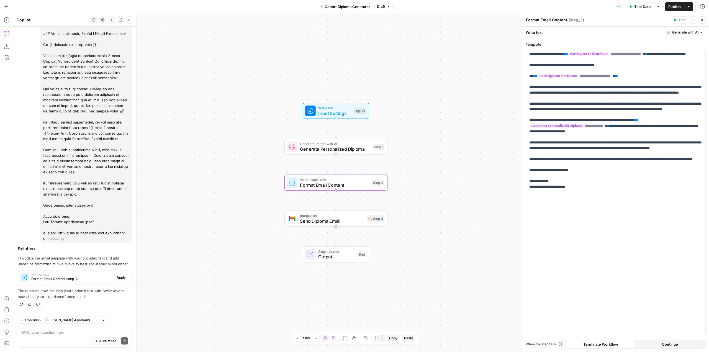
click at [117, 276] on span "Apply" at bounding box center [121, 277] width 9 height 5
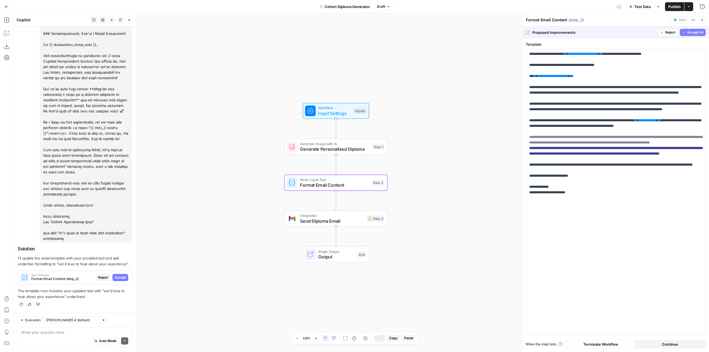
click at [115, 276] on span "Accept" at bounding box center [120, 277] width 11 height 5
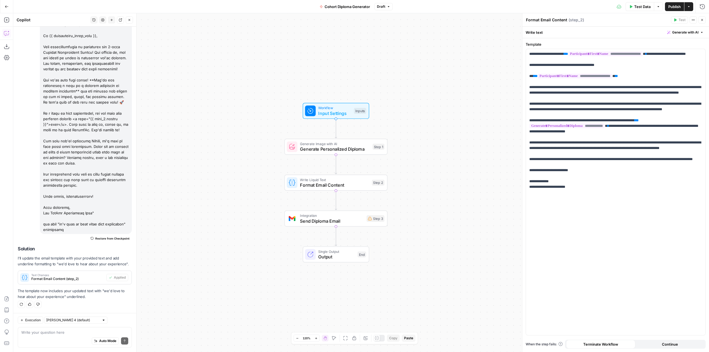
click at [350, 9] on span "Cohort Diploma Generator" at bounding box center [347, 7] width 45 height 6
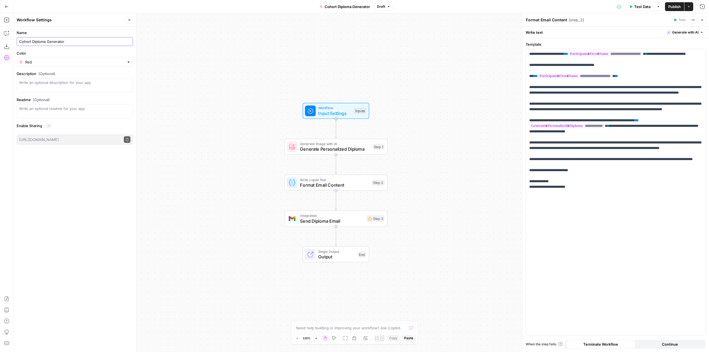
click at [46, 42] on input "Cohort Diploma Generator" at bounding box center [74, 42] width 111 height 6
type input "Cohort Diploma/Email Generator"
click at [676, 6] on span "Publish" at bounding box center [674, 7] width 12 height 6
click at [460, 76] on div "Workflow Input Settings Inputs Generate Image with AI Generate Personalized Dip…" at bounding box center [361, 182] width 696 height 339
click at [10, 6] on button "Go Back" at bounding box center [7, 7] width 10 height 10
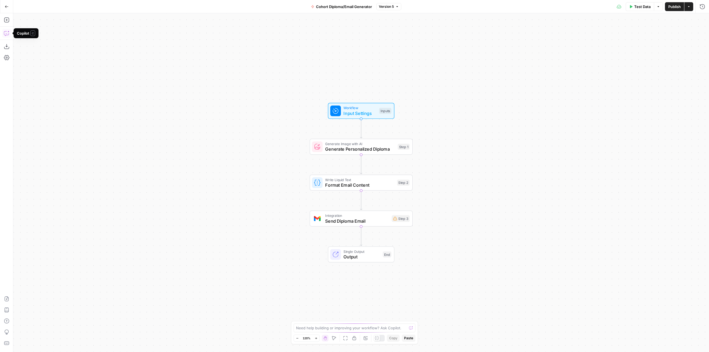
click at [7, 31] on icon "button" at bounding box center [7, 33] width 6 height 6
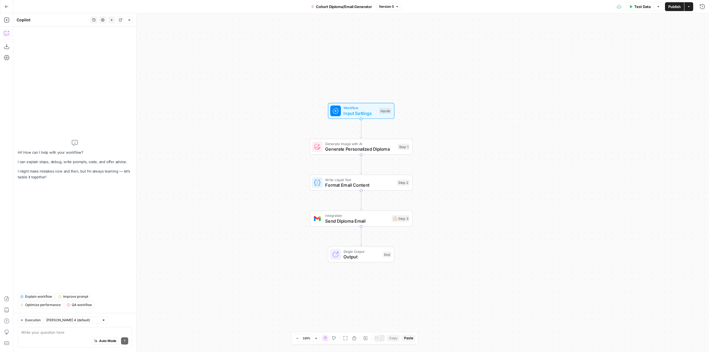
click at [73, 330] on textarea at bounding box center [74, 333] width 107 height 6
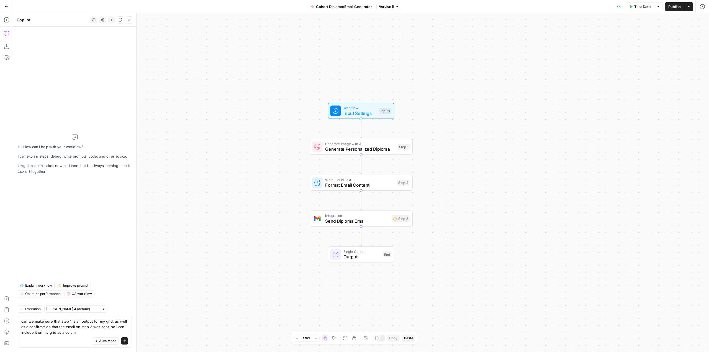
type textarea "can we make sure that step 1 is an output for my grid, as well as a confirmatio…"
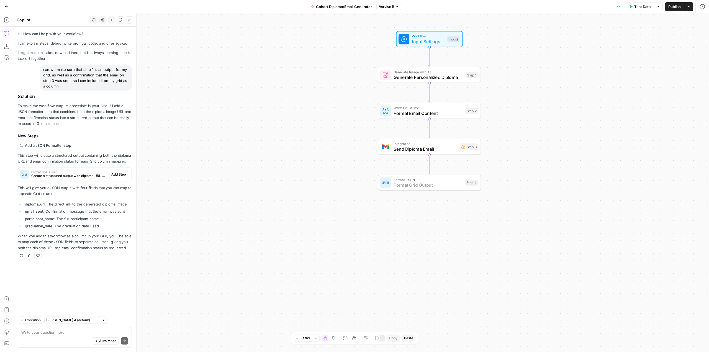
click at [121, 173] on span "Add Step" at bounding box center [118, 174] width 14 height 5
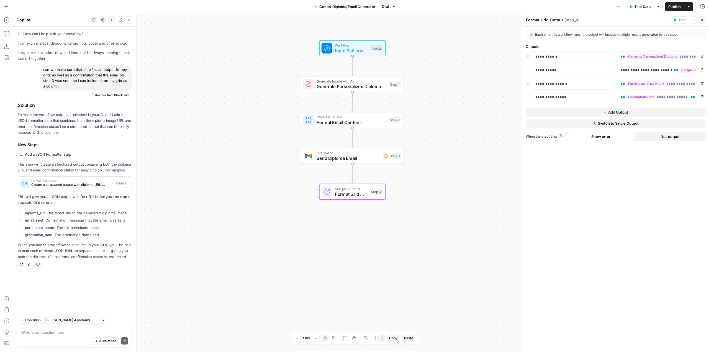
drag, startPoint x: 360, startPoint y: 244, endPoint x: 292, endPoint y: 256, distance: 69.5
click at [292, 256] on div "Workflow Input Settings Inputs Generate Image with AI Generate Personalized Dip…" at bounding box center [361, 182] width 696 height 339
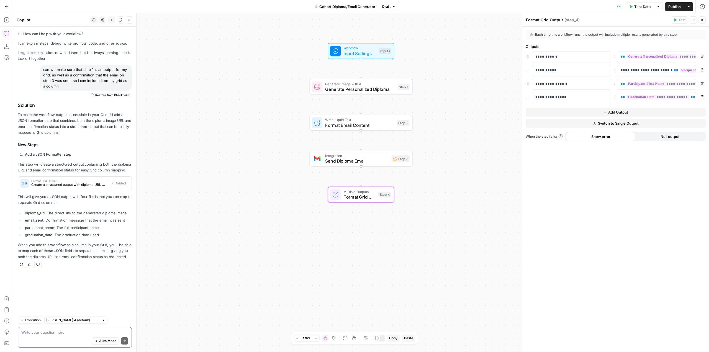
click at [52, 332] on textarea at bounding box center [74, 333] width 107 height 6
click at [355, 53] on span "Input Settings" at bounding box center [360, 53] width 33 height 7
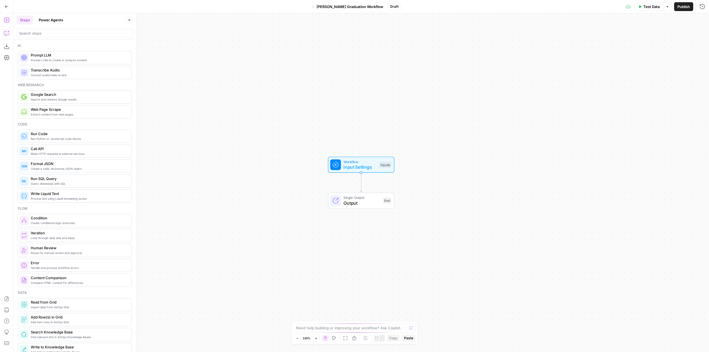
click at [6, 35] on icon "button" at bounding box center [7, 33] width 6 height 6
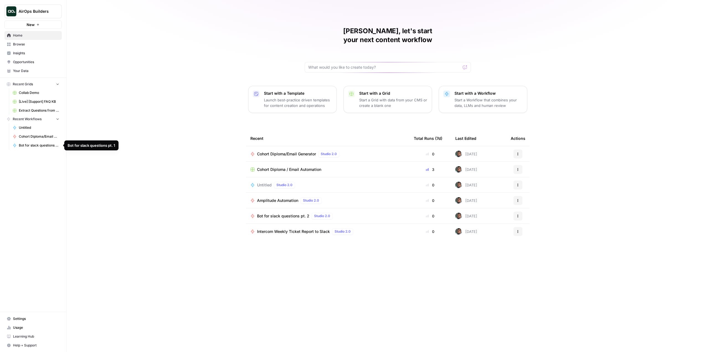
click at [48, 145] on span "Bot for slack questions pt. 1" at bounding box center [39, 145] width 40 height 5
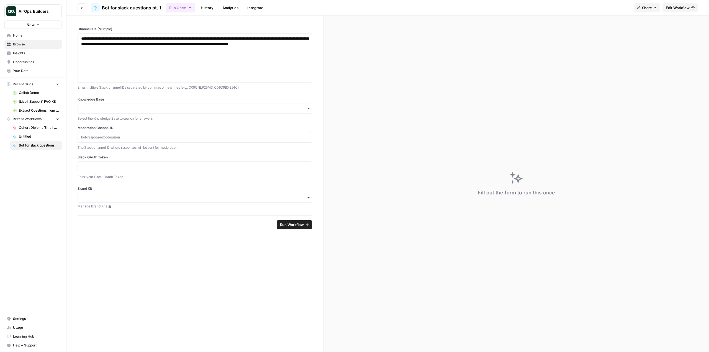
click at [682, 9] on span "Edit Workflow" at bounding box center [678, 8] width 24 height 6
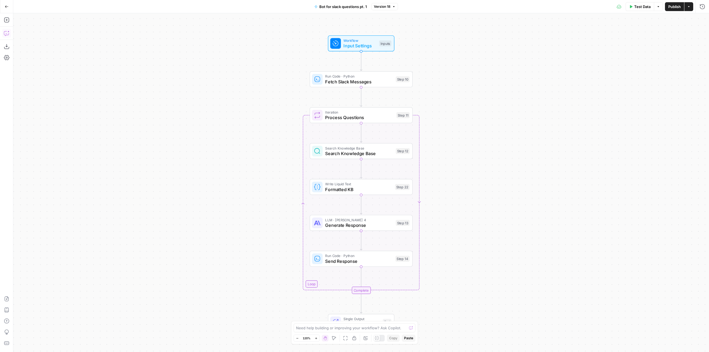
click at [7, 34] on icon "button" at bounding box center [7, 33] width 6 height 6
click at [69, 333] on textarea at bounding box center [74, 333] width 107 height 6
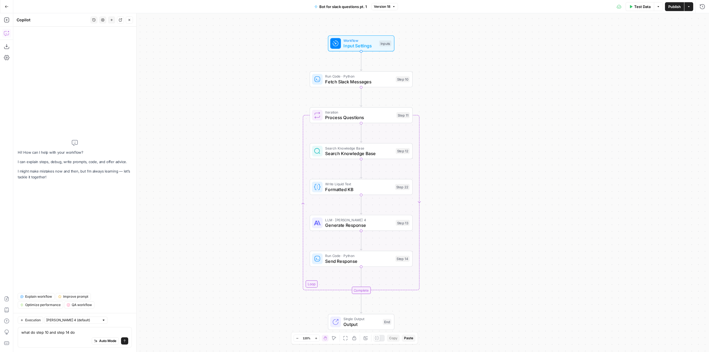
type textarea "what do step 10 and step 14 do?"
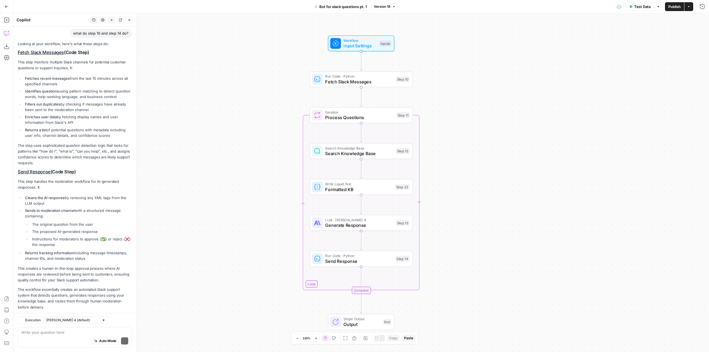
scroll to position [52, 0]
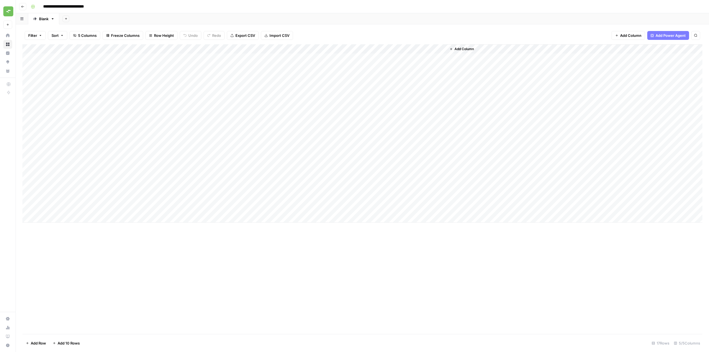
click at [364, 47] on div "Add Column" at bounding box center [362, 133] width 680 height 178
click at [320, 102] on span "Edit Workflow" at bounding box center [316, 104] width 48 height 6
click at [411, 55] on div "Add Column" at bounding box center [362, 133] width 680 height 178
click at [427, 58] on div "Add Column" at bounding box center [362, 133] width 680 height 178
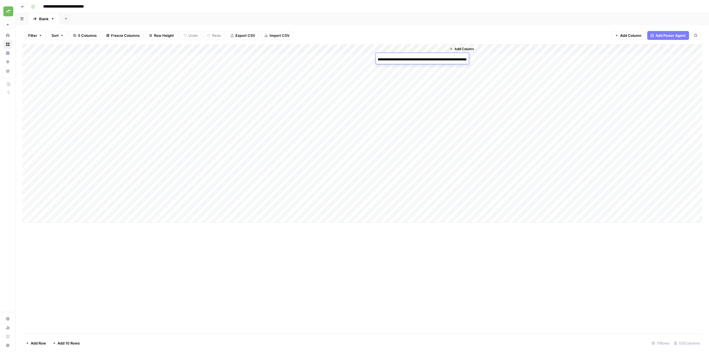
click at [501, 63] on div "Add Column" at bounding box center [575, 133] width 256 height 178
click at [442, 56] on div "Add Column" at bounding box center [362, 133] width 680 height 178
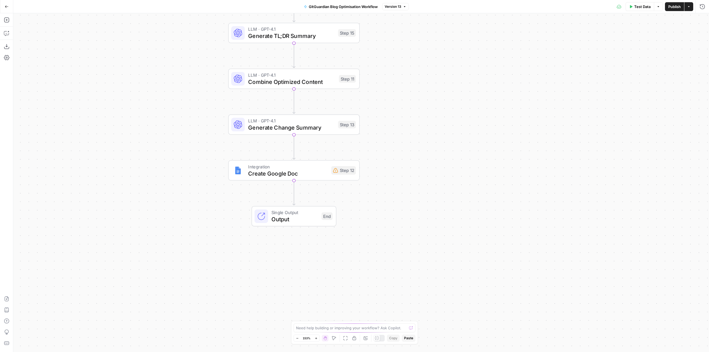
click at [298, 175] on span "Create Google Doc" at bounding box center [288, 173] width 80 height 9
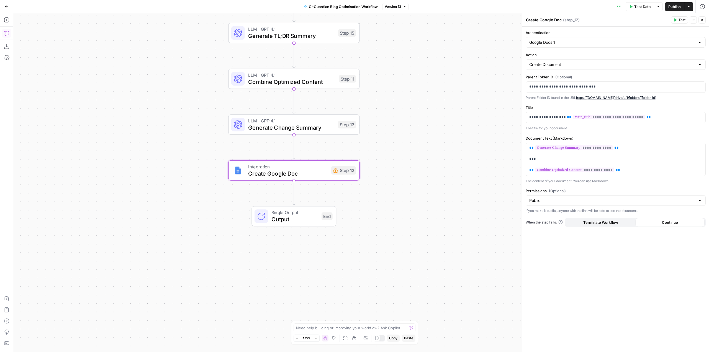
click at [5, 34] on icon "button" at bounding box center [7, 33] width 6 height 6
click at [57, 331] on textarea at bounding box center [74, 333] width 107 height 6
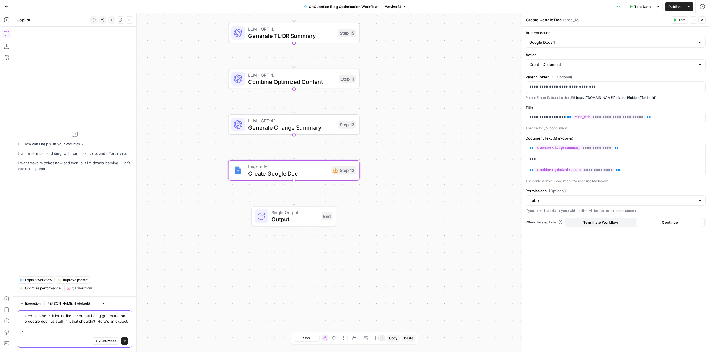
paste textarea "{"criteria":[" Standards for a Machine-First Future: SPICE, WIMSE, and SCITT \n…"
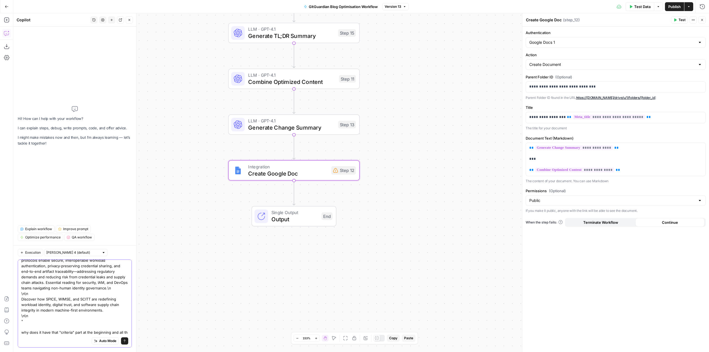
scroll to position [82, 0]
type textarea "I need help here. It looks like the output being generated on the google doc ha…"
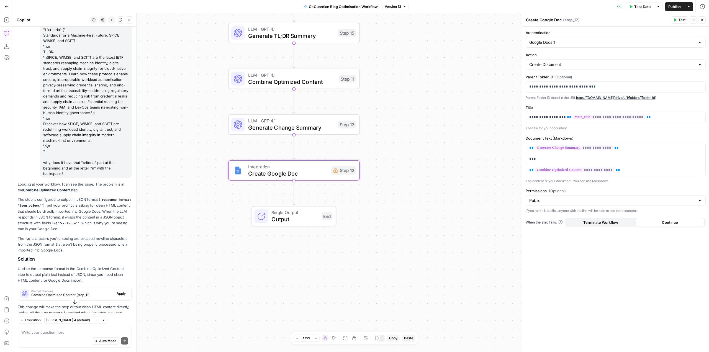
scroll to position [90, 0]
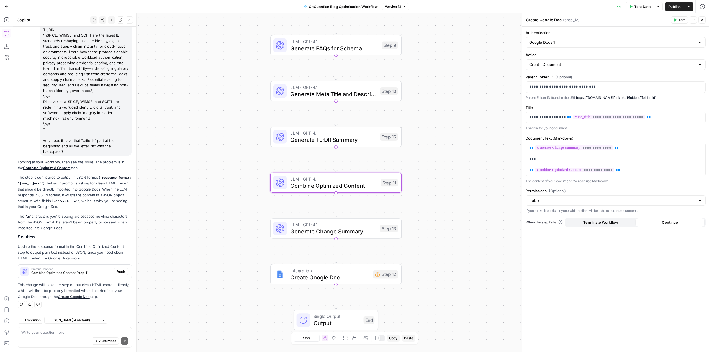
click at [117, 274] on span "Apply" at bounding box center [121, 271] width 9 height 5
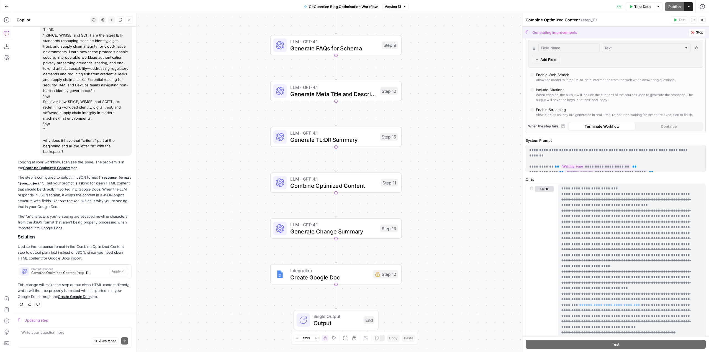
scroll to position [89, 0]
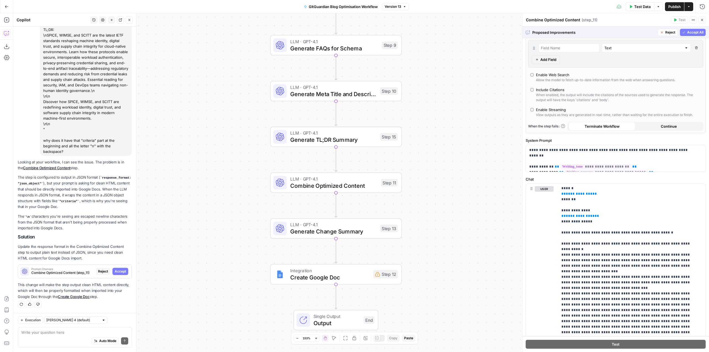
click at [691, 34] on span "Accept All" at bounding box center [695, 32] width 16 height 5
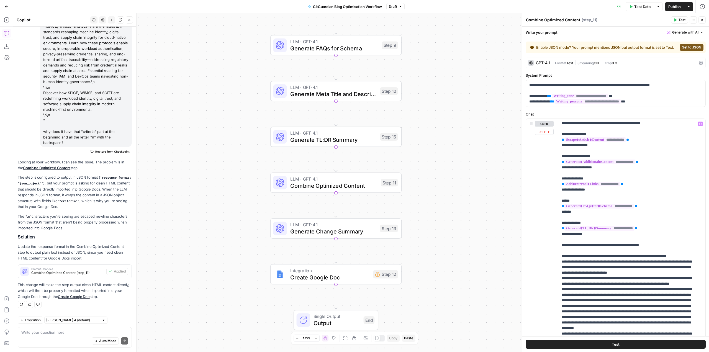
scroll to position [0, 0]
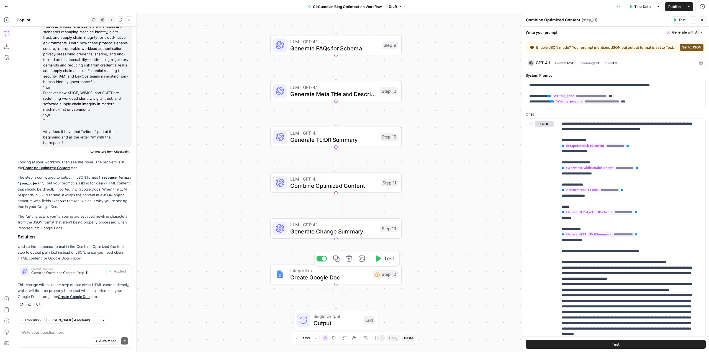
click at [389, 259] on span "Test" at bounding box center [389, 259] width 10 height 8
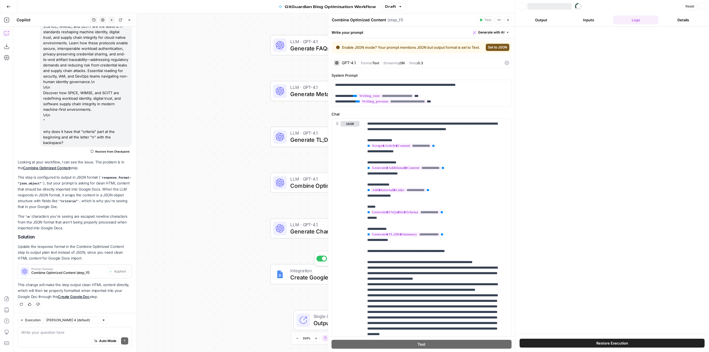
scroll to position [99, 0]
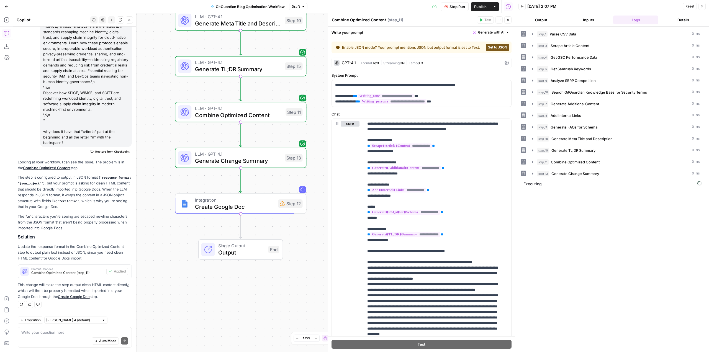
drag, startPoint x: 252, startPoint y: 193, endPoint x: 157, endPoint y: 123, distance: 118.6
click at [157, 123] on div "Workflow Input Settings Inputs Run Code · Python Parse CSV Data Step 1 Web Page…" at bounding box center [264, 182] width 502 height 339
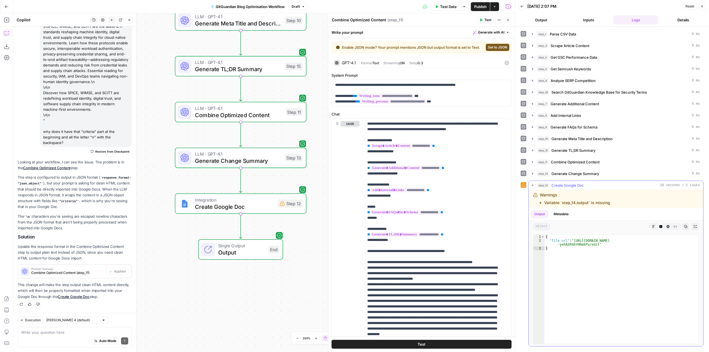
type textarea "**********"
drag, startPoint x: 595, startPoint y: 246, endPoint x: 574, endPoint y: 241, distance: 22.3
click at [574, 241] on div "{ "file_url" : "[URL][DOMAIN_NAME] -yehASR4bYHRmEPo/edit" }" at bounding box center [622, 293] width 154 height 117
click at [445, 66] on div "| Format Text | Streaming ON | Temp 0.3" at bounding box center [430, 62] width 144 height 5
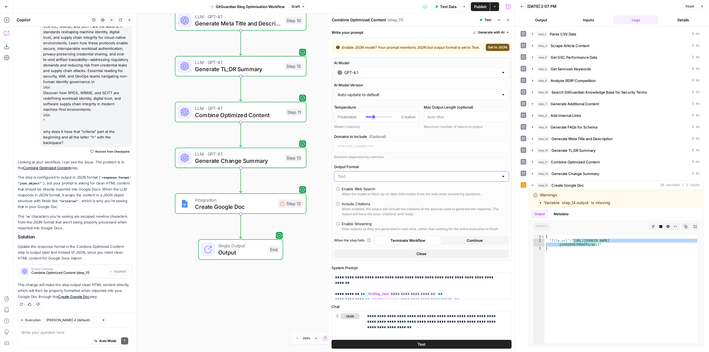
click at [422, 179] on input "Output Format" at bounding box center [418, 177] width 161 height 6
click at [459, 170] on label "Output Format" at bounding box center [421, 167] width 175 height 6
click at [459, 174] on input "Output Format" at bounding box center [418, 177] width 161 height 6
click at [508, 169] on div "**********" at bounding box center [421, 302] width 187 height 528
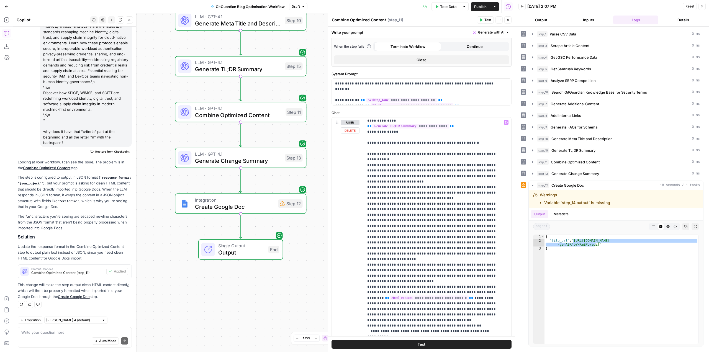
scroll to position [111, 0]
click at [473, 204] on p "**********" at bounding box center [433, 205] width 132 height 393
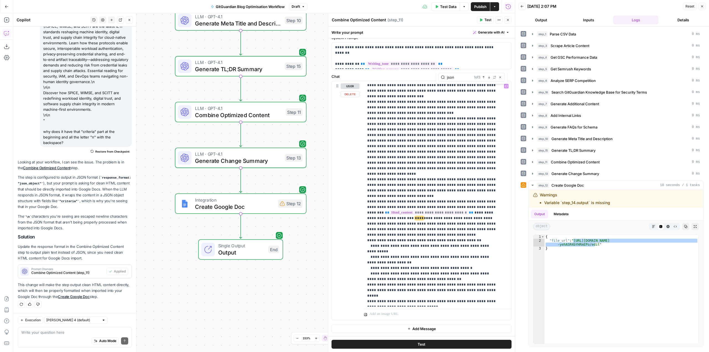
scroll to position [172, 0]
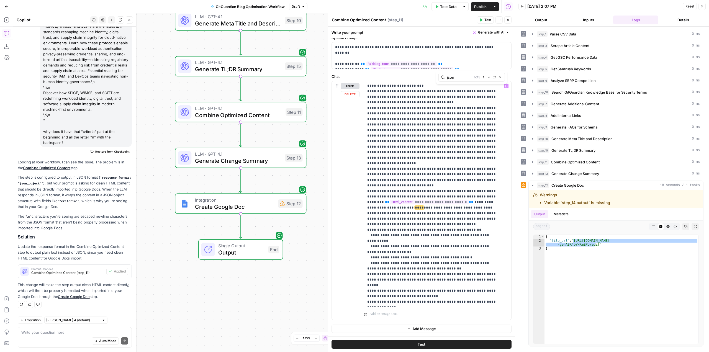
type input "json"
click at [502, 75] on button "Close" at bounding box center [500, 77] width 4 height 4
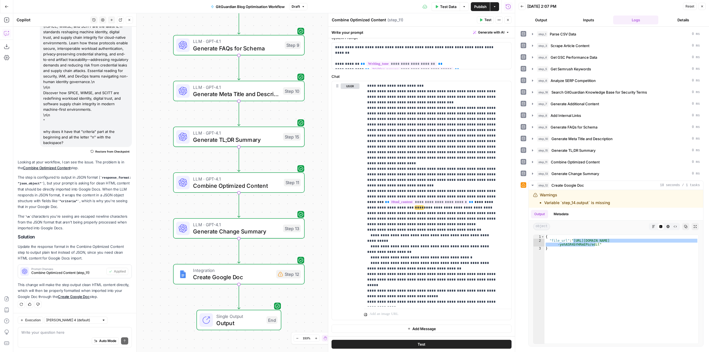
click at [65, 335] on div "Auto Mode Send" at bounding box center [74, 341] width 107 height 12
type textarea "i"
click at [280, 183] on span "Combine Optimized Content" at bounding box center [236, 185] width 87 height 9
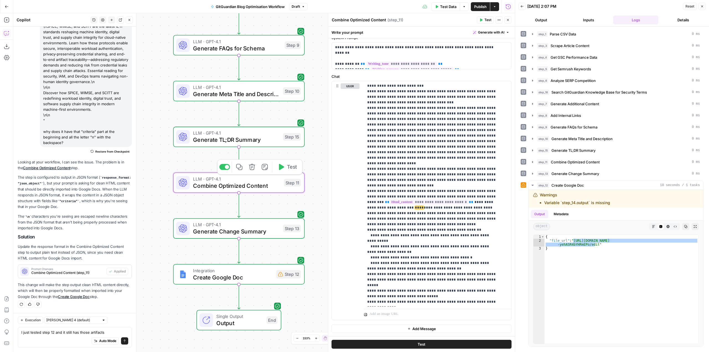
click at [278, 184] on span "Combine Optimized Content" at bounding box center [236, 185] width 87 height 9
click at [508, 21] on icon "button" at bounding box center [508, 20] width 2 height 2
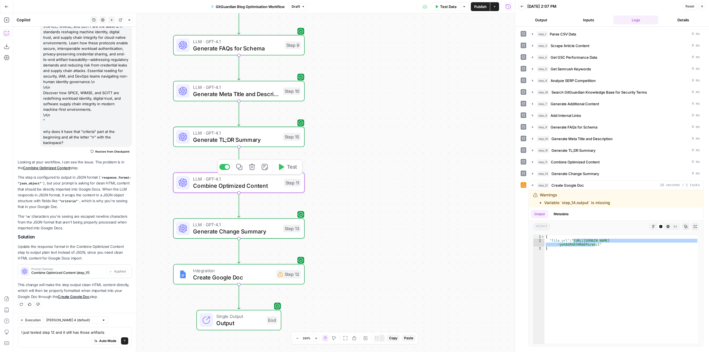
click at [268, 193] on div "LLM · GPT-4.1 Combine Optimized Content Step 11 Copy step Delete step Add Note …" at bounding box center [239, 183] width 132 height 21
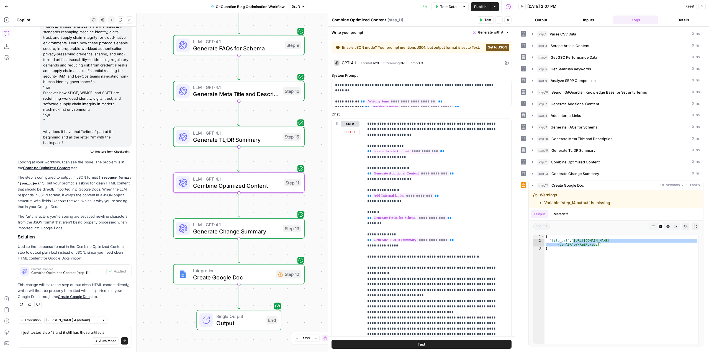
click at [246, 275] on span "Create Google Doc" at bounding box center [233, 277] width 80 height 9
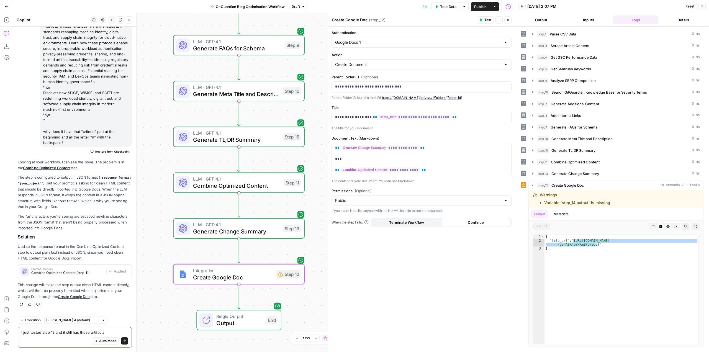
click at [111, 332] on textarea "I just tested step 12 and it still has those artifacts" at bounding box center [74, 333] width 107 height 6
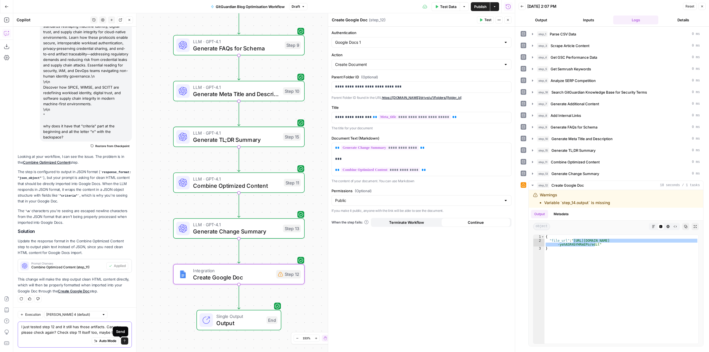
scroll to position [110, 0]
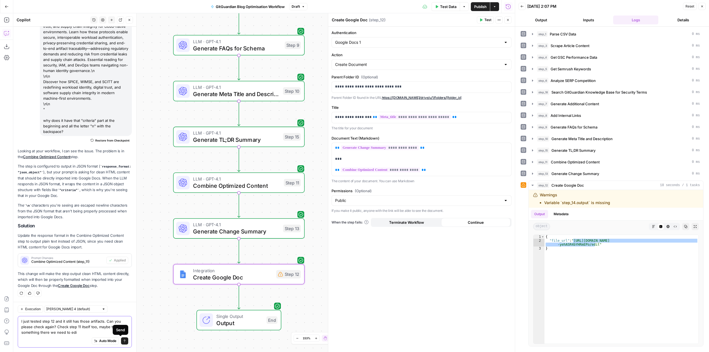
type textarea "I just tested step 12 and it still has those artifacts. Can you please check ag…"
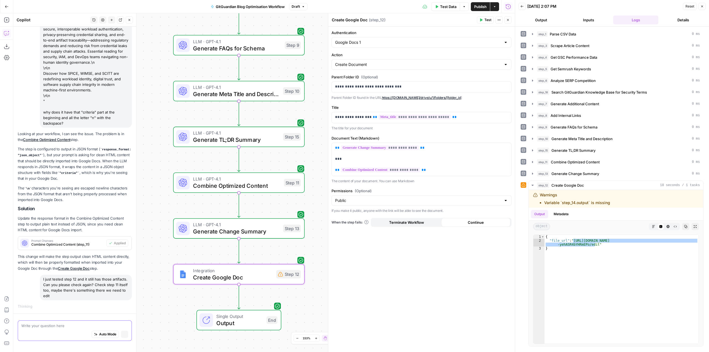
scroll to position [111, 0]
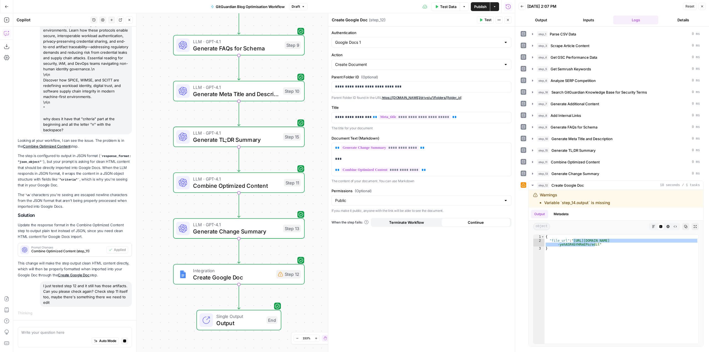
click at [99, 298] on div "I just tested step 12 and it still has those artifacts. Can you please check ag…" at bounding box center [86, 293] width 92 height 25
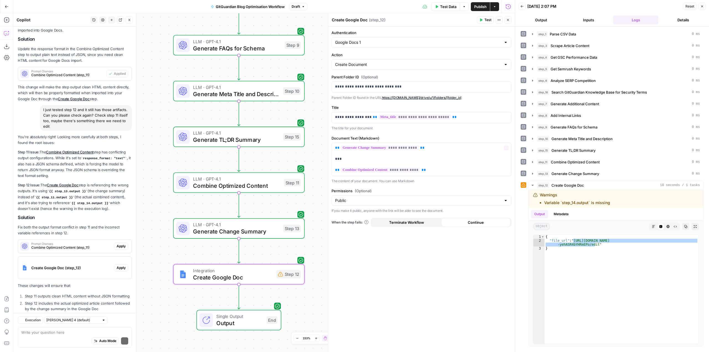
scroll to position [316, 0]
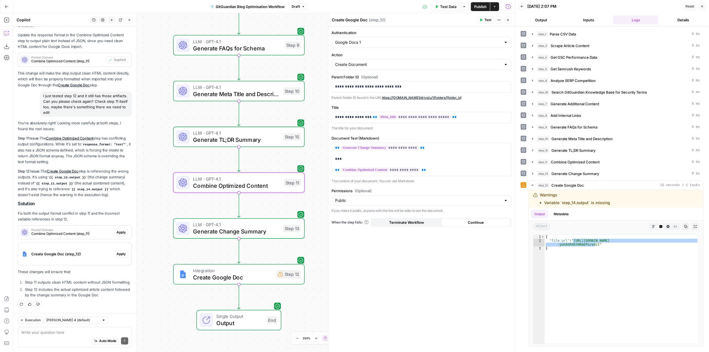
click at [120, 230] on span "Apply" at bounding box center [121, 232] width 9 height 5
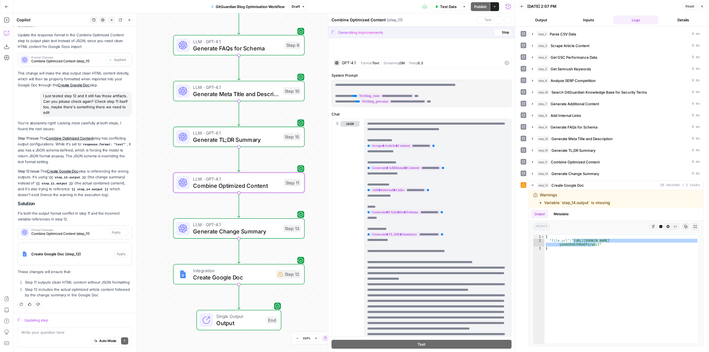
scroll to position [307, 0]
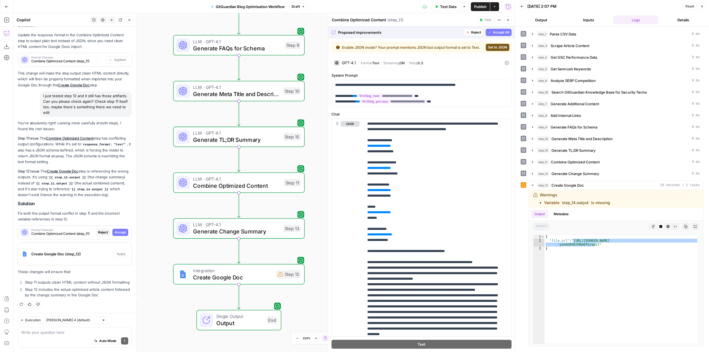
click at [501, 33] on span "Accept All" at bounding box center [501, 32] width 16 height 5
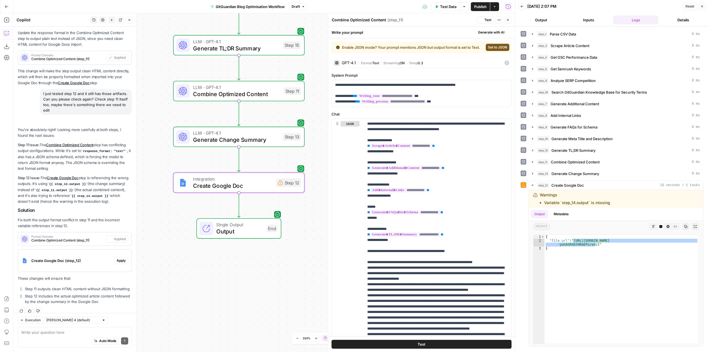
scroll to position [325, 0]
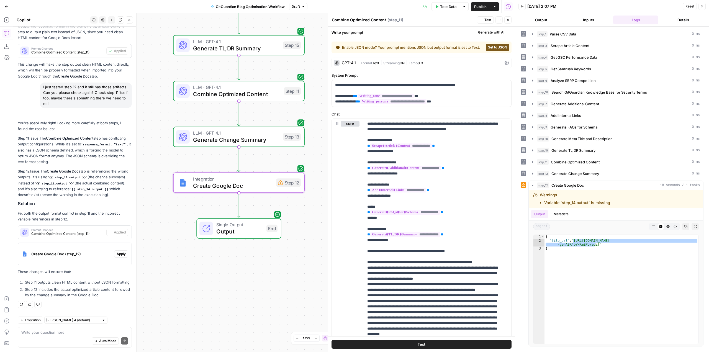
click at [118, 252] on span "Apply" at bounding box center [121, 254] width 9 height 5
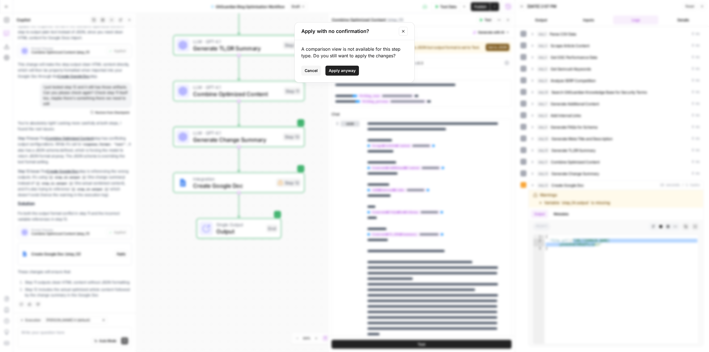
click at [347, 70] on span "Apply anyway" at bounding box center [342, 71] width 27 height 6
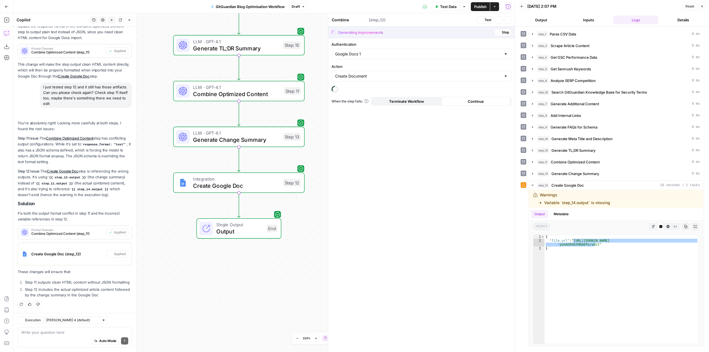
type textarea "Create Google Doc"
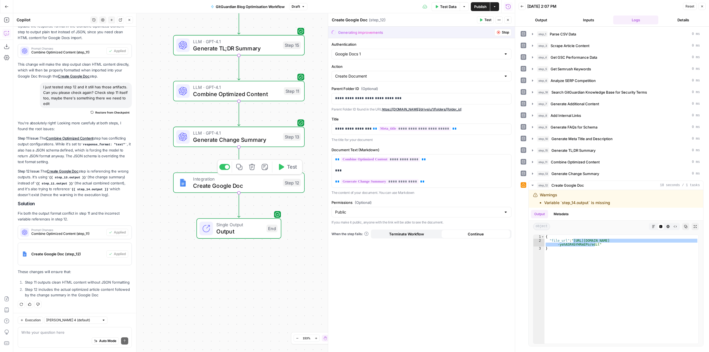
click at [299, 166] on button "Test" at bounding box center [287, 167] width 26 height 11
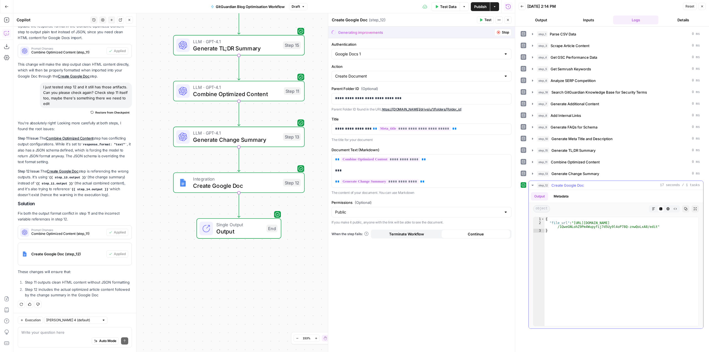
type textarea "**********"
drag, startPoint x: 648, startPoint y: 226, endPoint x: 573, endPoint y: 224, distance: 75.1
click at [573, 224] on div "{ "file_url" : "https://docs.google.com/document/d /1QweGNLohZ9Pm4Wupyfij7d5Uy9…" at bounding box center [622, 275] width 154 height 117
drag, startPoint x: 434, startPoint y: 182, endPoint x: 332, endPoint y: 183, distance: 101.1
click at [332, 183] on div "**********" at bounding box center [422, 171] width 180 height 33
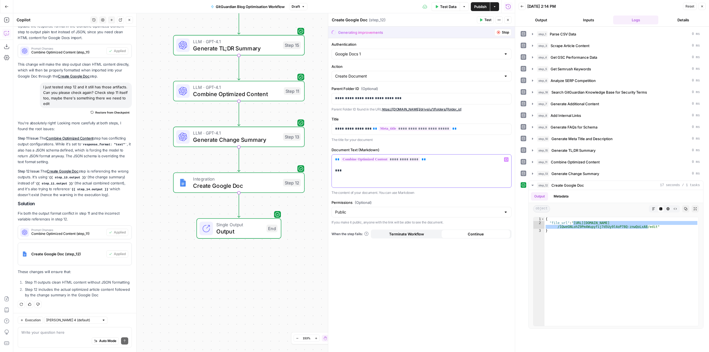
click at [335, 160] on div "**********" at bounding box center [422, 171] width 180 height 33
drag, startPoint x: 425, startPoint y: 170, endPoint x: 334, endPoint y: 171, distance: 90.9
click at [334, 171] on div "**********" at bounding box center [422, 176] width 180 height 43
click at [265, 143] on span "Generate Change Summary" at bounding box center [236, 140] width 86 height 9
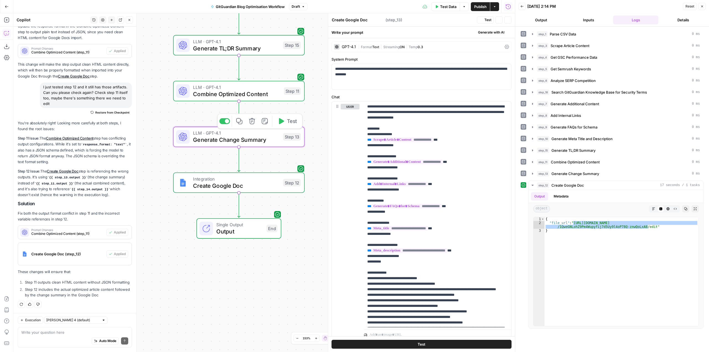
type textarea "Generate Change Summary"
click at [441, 47] on div "| Format Text | Streaming ON | Temp 0.3" at bounding box center [430, 46] width 144 height 5
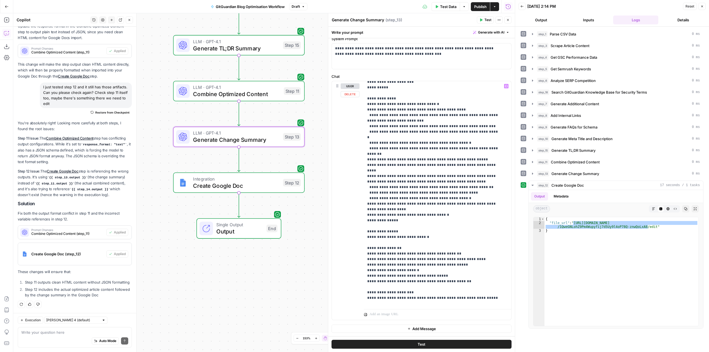
scroll to position [166, 0]
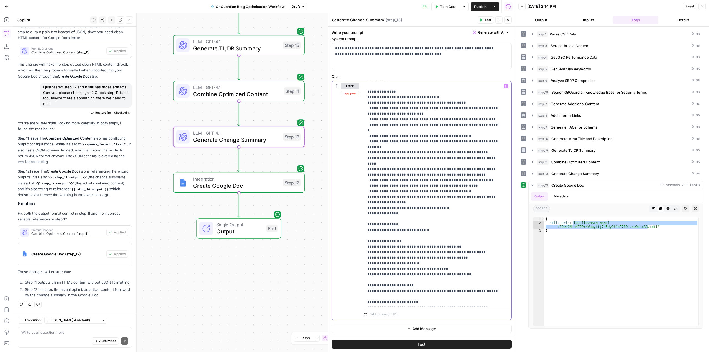
click at [466, 220] on p "**********" at bounding box center [433, 119] width 132 height 404
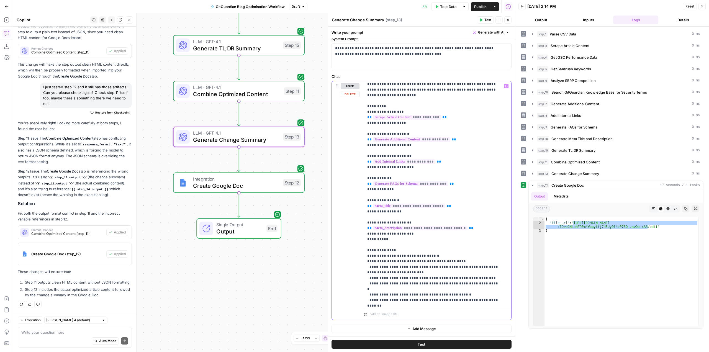
scroll to position [0, 0]
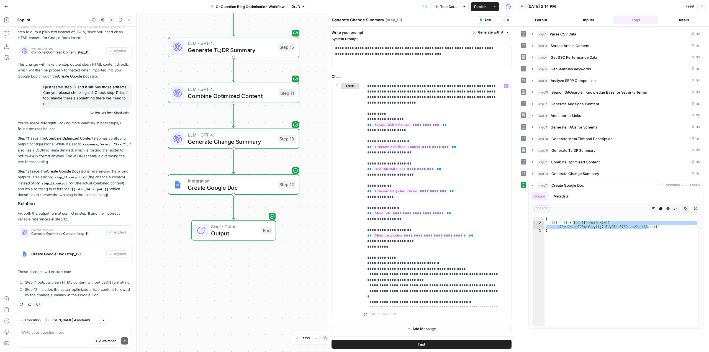
drag, startPoint x: 316, startPoint y: 191, endPoint x: 311, endPoint y: 101, distance: 89.9
click at [311, 101] on div "Workflow Input Settings Inputs Run Code · Python Parse CSV Data Step 1 Web Page…" at bounding box center [264, 182] width 502 height 339
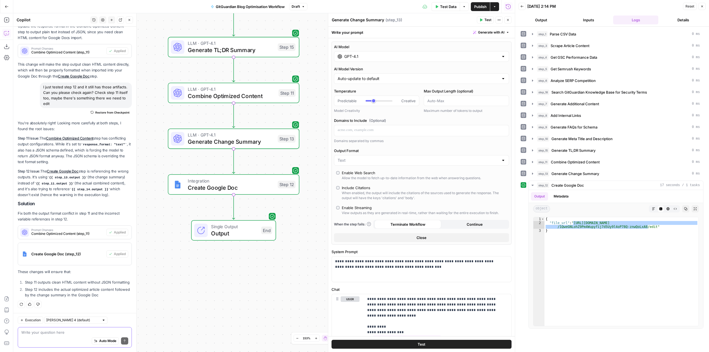
click at [81, 331] on textarea at bounding box center [74, 333] width 107 height 6
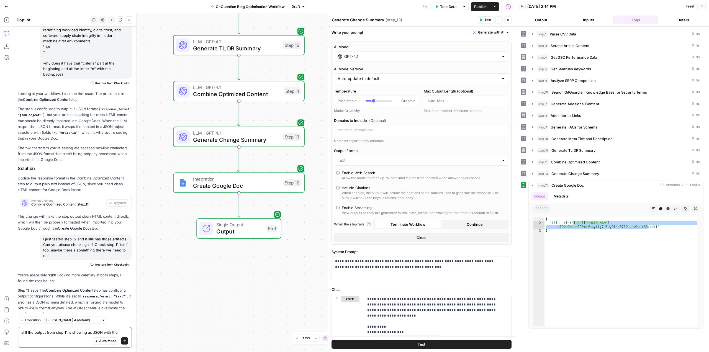
scroll to position [158, 0]
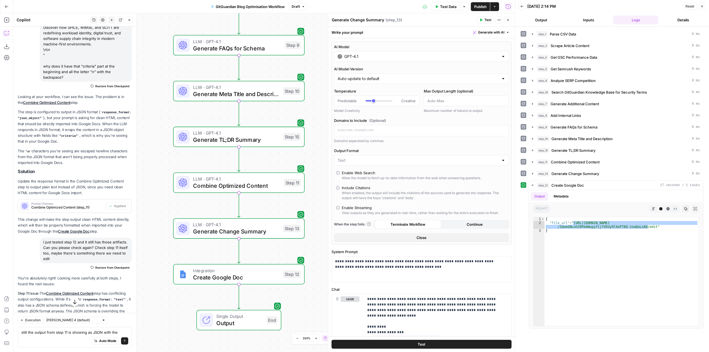
click at [30, 153] on code "\n" at bounding box center [27, 151] width 7 height 3
copy code "\n"
click at [117, 329] on div "still the output from step 11 is showing as JSON with the still the output from…" at bounding box center [75, 337] width 114 height 21
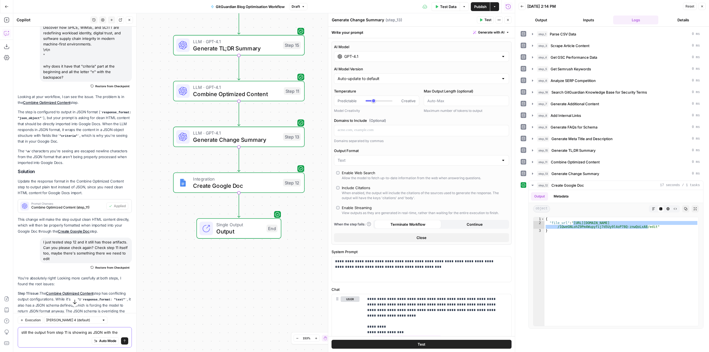
scroll to position [325, 0]
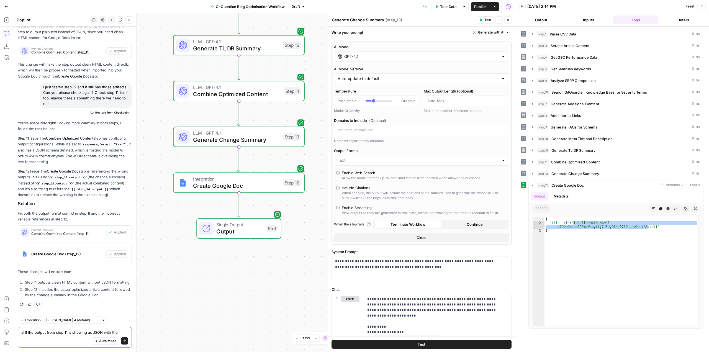
paste textarea "\n"
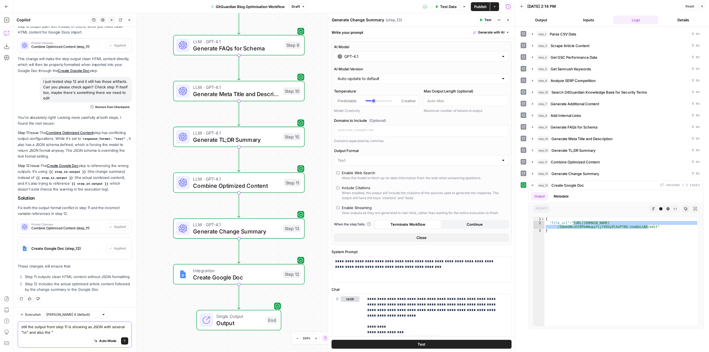
paste textarea "{"criteria":[""
type textarea "still the output from step 11 is showing as JSON with several "\n" and also the…"
click at [122, 342] on button "Send" at bounding box center [124, 340] width 7 height 7
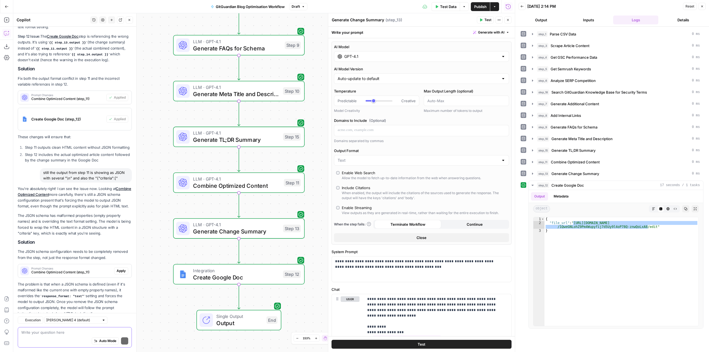
scroll to position [482, 0]
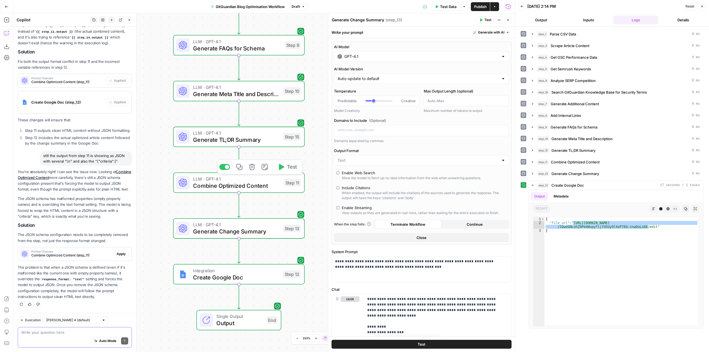
click at [269, 186] on span "Combine Optimized Content" at bounding box center [236, 185] width 87 height 9
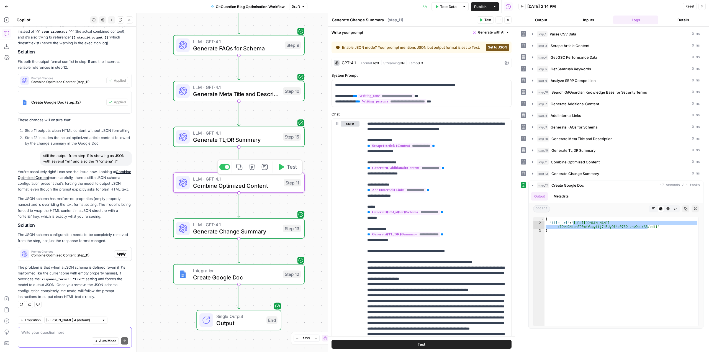
type textarea "Combine Optimized Content"
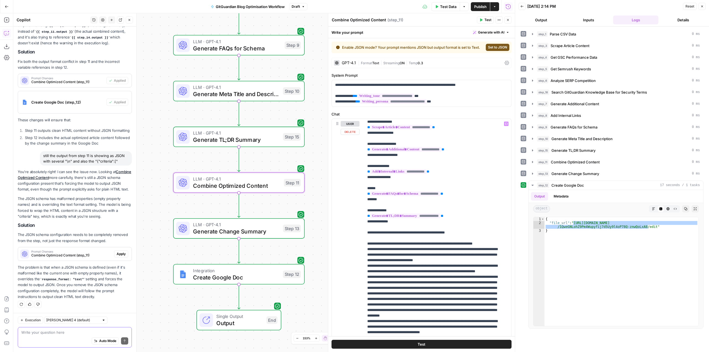
scroll to position [0, 0]
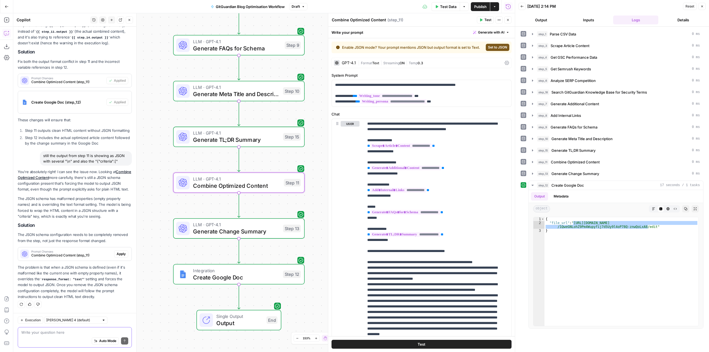
click at [71, 255] on span "Combine Optimized Content (step_11)" at bounding box center [71, 255] width 81 height 5
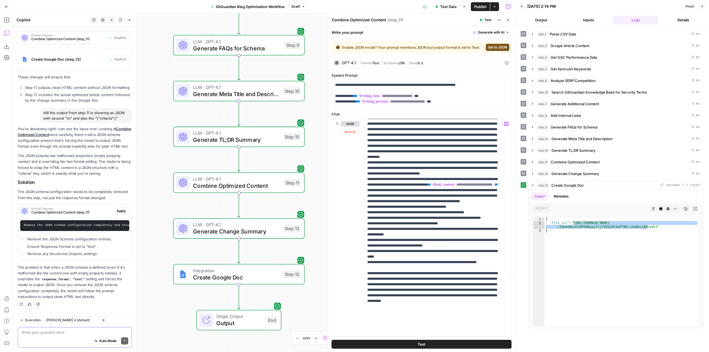
scroll to position [178, 0]
click at [117, 209] on span "Apply" at bounding box center [121, 211] width 9 height 5
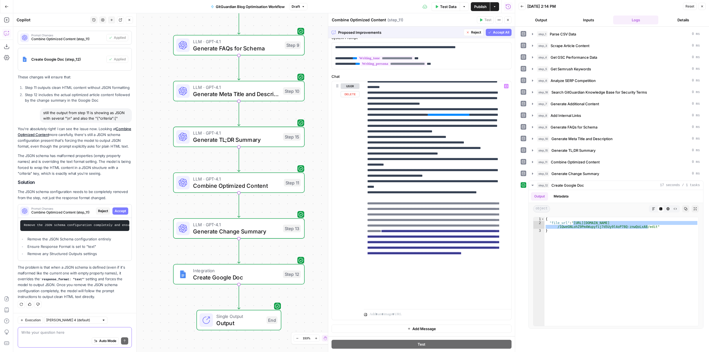
scroll to position [211, 0]
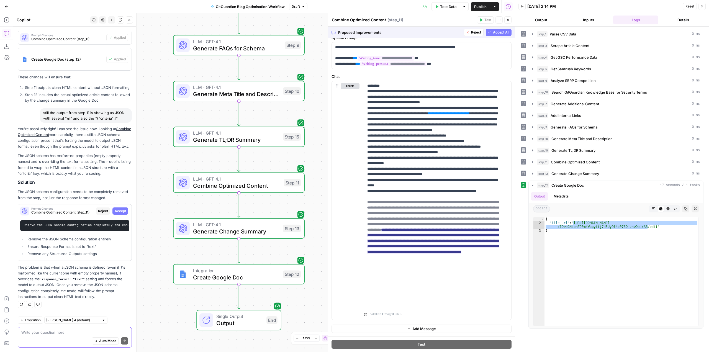
click at [495, 33] on span "Accept All" at bounding box center [501, 32] width 16 height 5
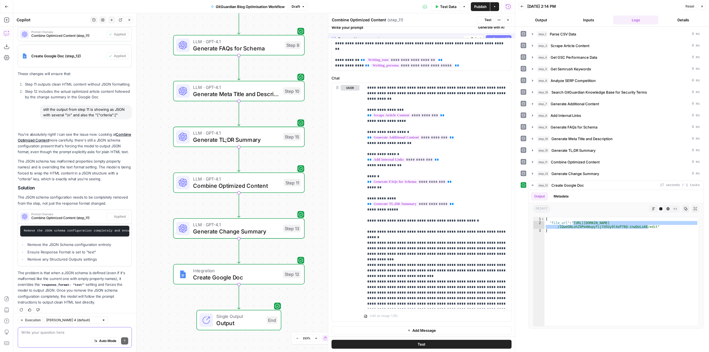
scroll to position [0, 0]
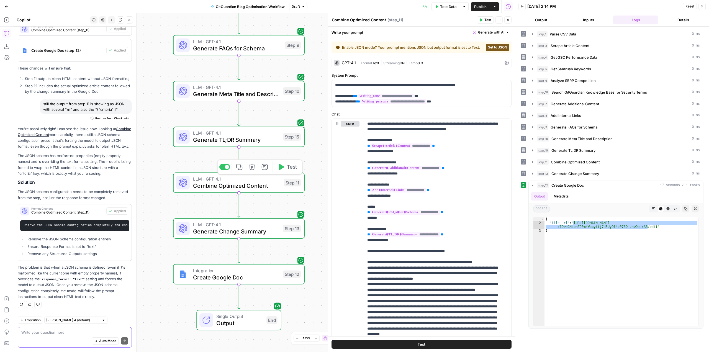
click at [290, 167] on span "Test" at bounding box center [292, 167] width 10 height 8
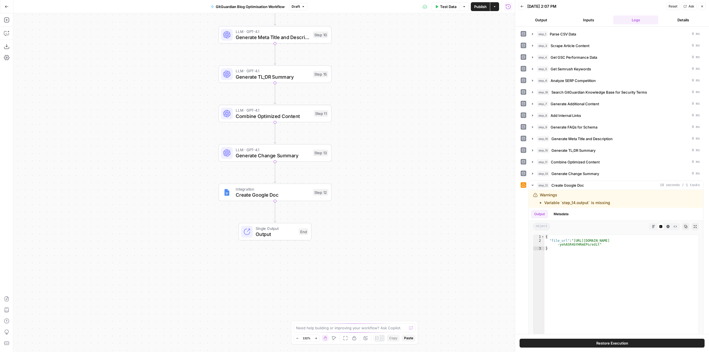
drag, startPoint x: 316, startPoint y: 270, endPoint x: 383, endPoint y: 115, distance: 168.9
click at [383, 115] on div "Workflow Input Settings Inputs Run Code · Python Parse CSV Data Step 1 Web Page…" at bounding box center [264, 182] width 502 height 339
click at [271, 121] on div "LLM · GPT-4.1 Combine Optimized Content Step 11 Copy step Delete step Add Note …" at bounding box center [275, 113] width 113 height 17
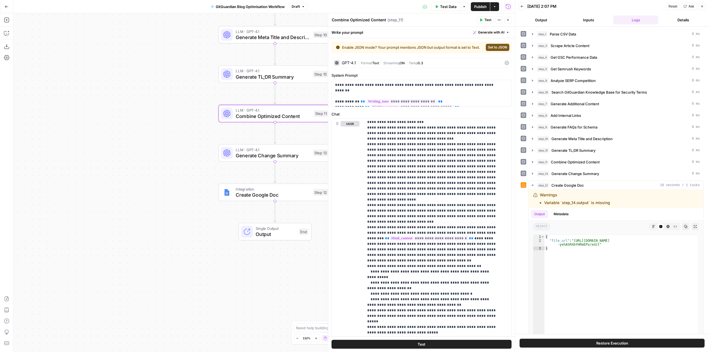
scroll to position [178, 0]
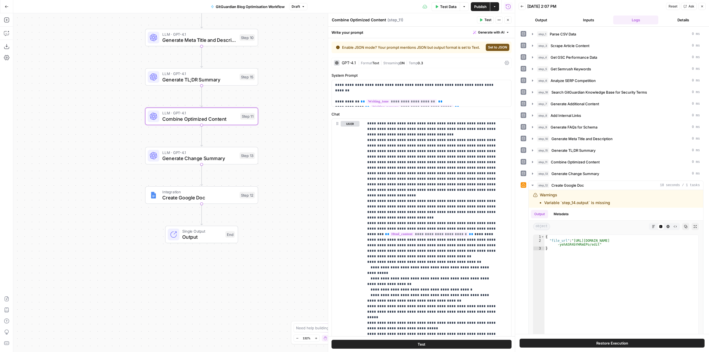
drag, startPoint x: 272, startPoint y: 277, endPoint x: 198, endPoint y: 280, distance: 73.5
click at [198, 280] on div "Workflow Input Settings Inputs Run Code · Python Parse CSV Data Step 1 Web Page…" at bounding box center [264, 182] width 502 height 339
click at [243, 107] on button "Test" at bounding box center [243, 102] width 23 height 9
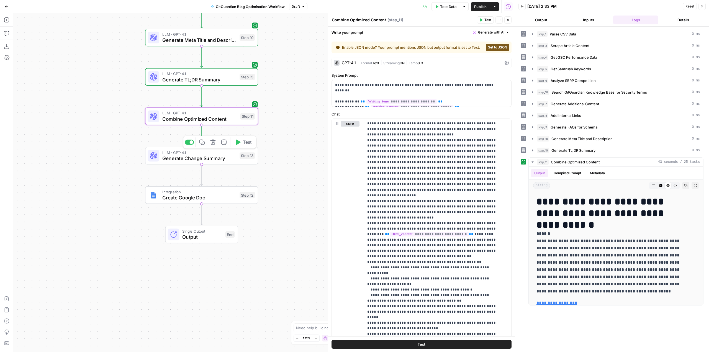
click at [242, 143] on button "Test" at bounding box center [243, 141] width 23 height 9
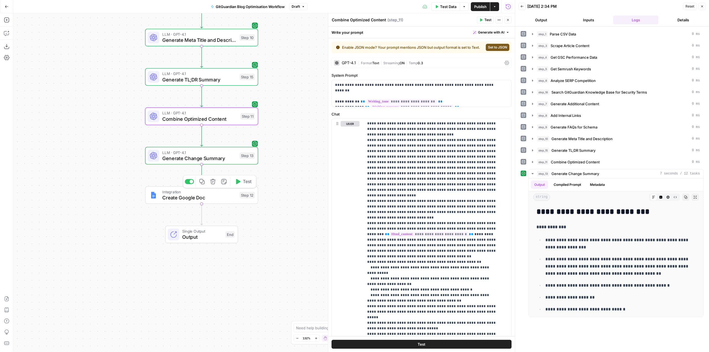
click at [249, 183] on span "Test" at bounding box center [247, 181] width 9 height 7
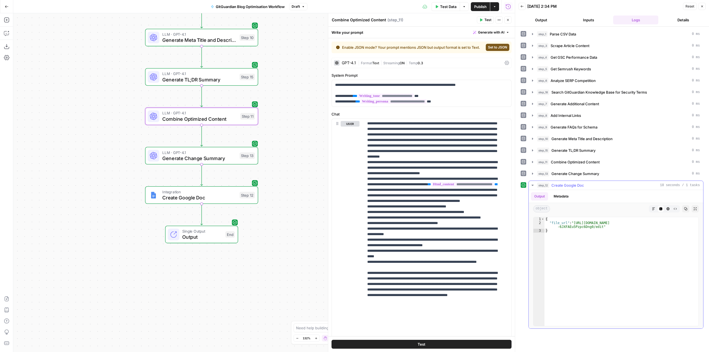
type textarea "**********"
drag, startPoint x: 599, startPoint y: 226, endPoint x: 574, endPoint y: 223, distance: 25.1
click at [574, 223] on div "{ "file_url" : "https://docs.google.com/document/d/1zsW5n_tam-Q_XOkz-jZEV1TjD -…" at bounding box center [622, 275] width 154 height 117
click at [486, 6] on span "Publish" at bounding box center [480, 7] width 12 height 6
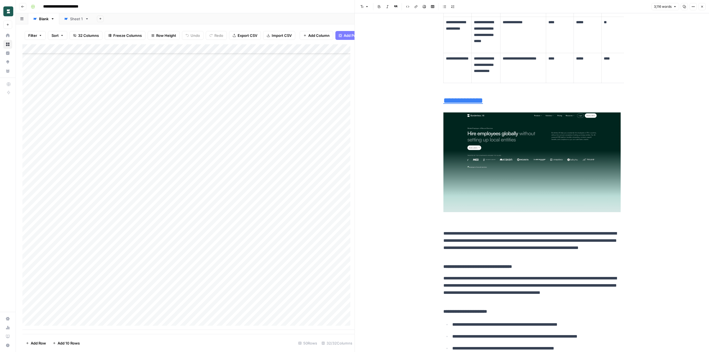
scroll to position [859, 0]
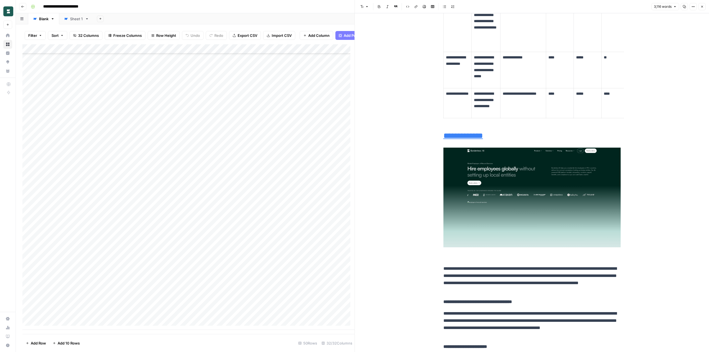
click at [167, 53] on div "Add Column" at bounding box center [188, 187] width 332 height 286
drag, startPoint x: 182, startPoint y: 70, endPoint x: 193, endPoint y: 68, distance: 10.8
click at [193, 68] on div "Create Article from Content Brief - Fork" at bounding box center [176, 66] width 61 height 9
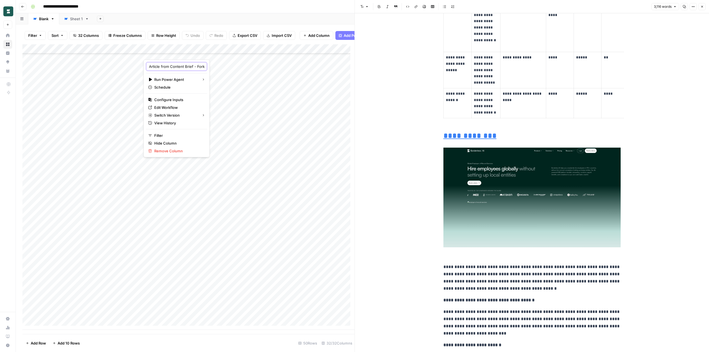
drag, startPoint x: 193, startPoint y: 68, endPoint x: 211, endPoint y: 69, distance: 18.9
click at [211, 69] on body "**********" at bounding box center [354, 176] width 709 height 352
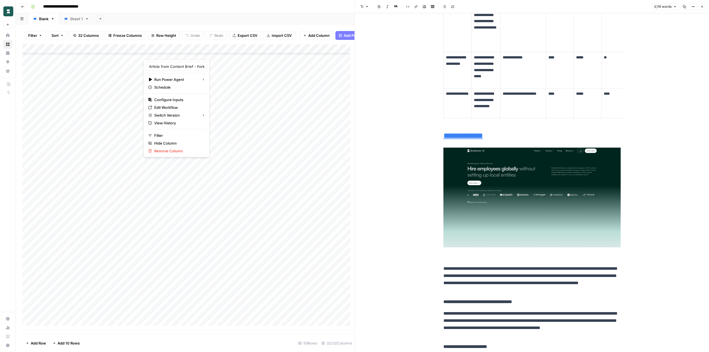
click at [234, 17] on div "Add Sheet" at bounding box center [402, 18] width 616 height 11
click at [183, 51] on div "Add Column" at bounding box center [188, 187] width 332 height 286
click at [175, 107] on span "Edit Workflow" at bounding box center [178, 108] width 48 height 6
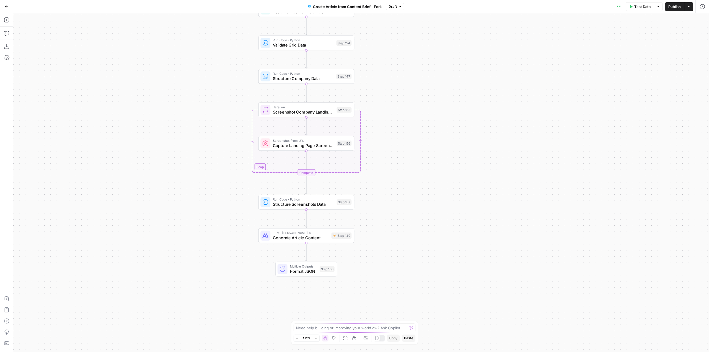
drag, startPoint x: 475, startPoint y: 258, endPoint x: 421, endPoint y: 198, distance: 81.4
click at [421, 198] on div "Workflow Input Settings Inputs Read from Grid Read EOR Companies Data Step 146 …" at bounding box center [361, 182] width 696 height 339
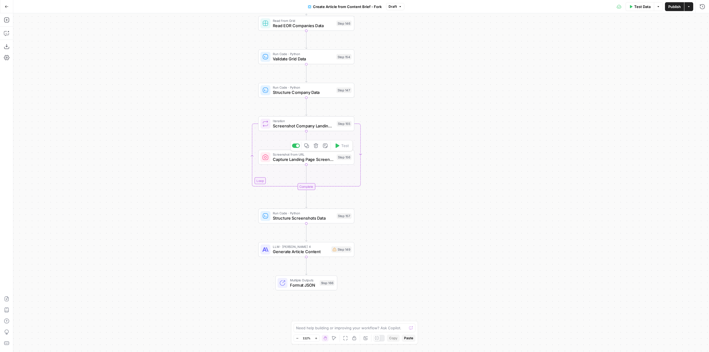
click at [327, 161] on span "Capture Landing Page Screenshot" at bounding box center [303, 159] width 61 height 6
click at [372, 5] on span "Create Article from Content Brief - Fork" at bounding box center [347, 7] width 69 height 6
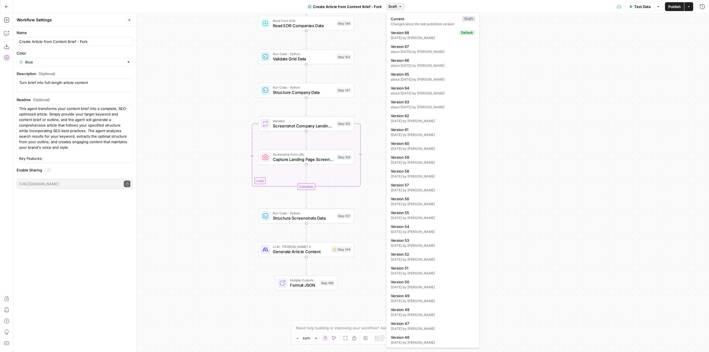
click at [402, 4] on button "Draft" at bounding box center [395, 6] width 18 height 7
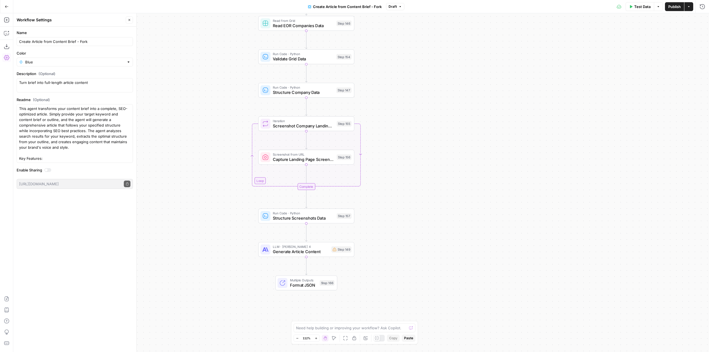
click at [516, 42] on div "Workflow Input Settings Inputs Read from Grid Read EOR Companies Data Step 146 …" at bounding box center [361, 182] width 696 height 339
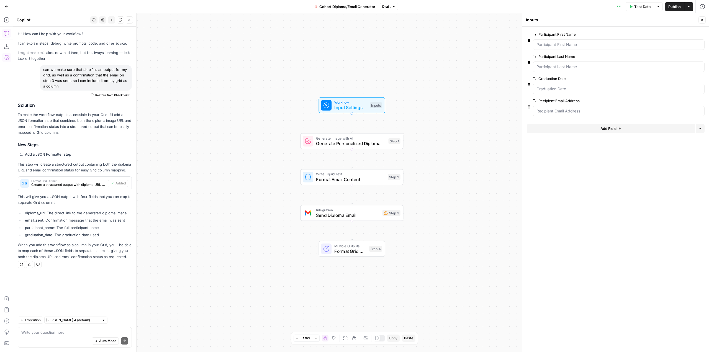
drag, startPoint x: 269, startPoint y: 93, endPoint x: 260, endPoint y: 147, distance: 55.1
click at [260, 147] on div "Workflow Input Settings Inputs Generate Image with AI Generate Personalized Dip…" at bounding box center [361, 182] width 696 height 339
click at [292, 44] on div "Workflow Input Settings Inputs Generate Image with AI Generate Personalized Dip…" at bounding box center [361, 182] width 696 height 339
click at [675, 6] on span "Publish" at bounding box center [674, 7] width 12 height 6
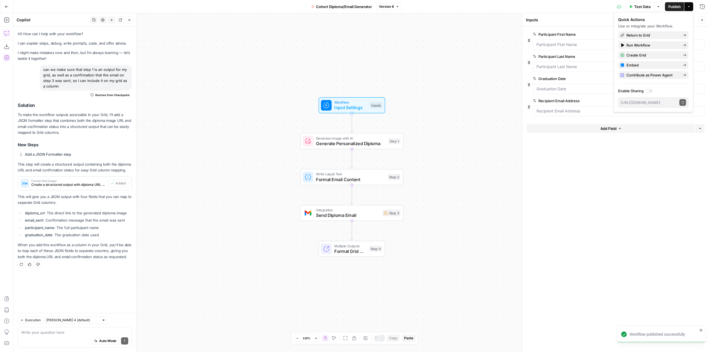
click at [504, 168] on div "Workflow Input Settings Inputs Generate Image with AI Generate Personalized Dip…" at bounding box center [361, 182] width 696 height 339
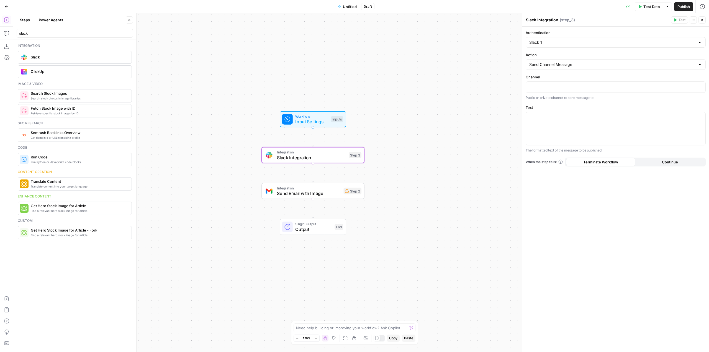
click at [6, 4] on button "Go Back" at bounding box center [7, 7] width 10 height 10
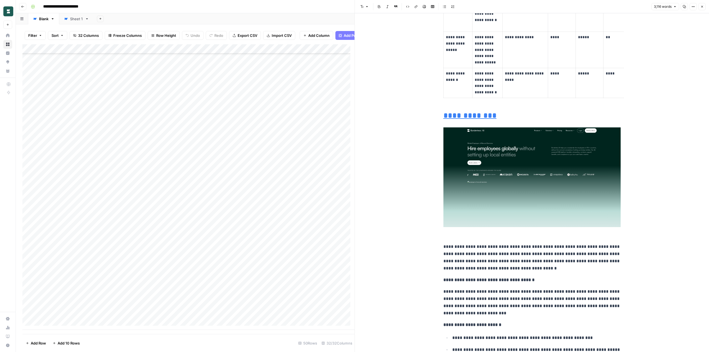
scroll to position [887, 0]
click at [487, 145] on img at bounding box center [532, 177] width 177 height 100
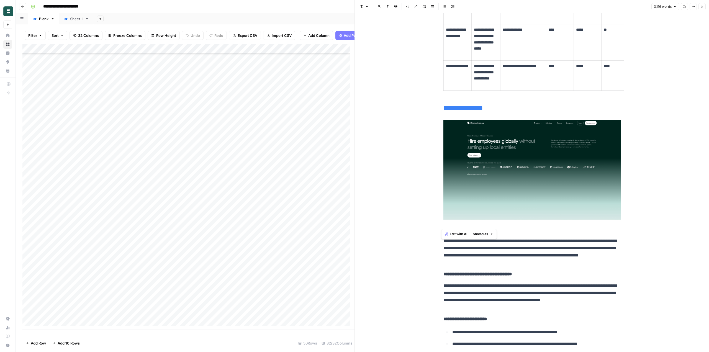
click at [182, 52] on div "Add Column" at bounding box center [188, 187] width 332 height 286
click at [175, 109] on span "Edit Workflow" at bounding box center [178, 108] width 48 height 6
click at [479, 111] on link "**********" at bounding box center [464, 108] width 40 height 8
click at [519, 97] on link "Open in a new tab" at bounding box center [521, 97] width 7 height 7
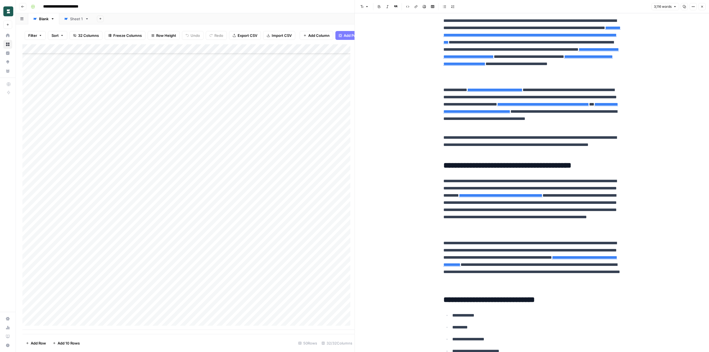
scroll to position [0, 0]
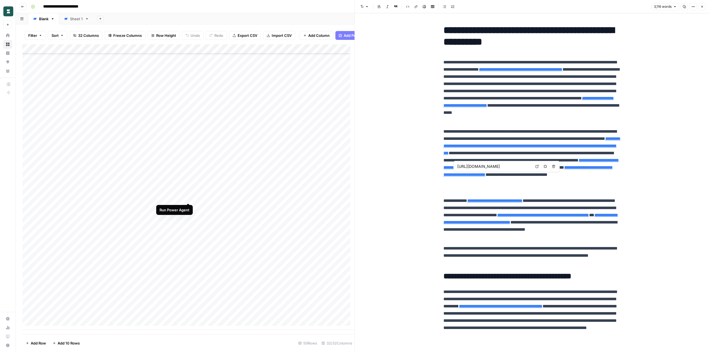
click at [188, 197] on div "Add Column" at bounding box center [188, 187] width 332 height 286
drag, startPoint x: 703, startPoint y: 6, endPoint x: 697, endPoint y: 7, distance: 6.4
click at [703, 6] on icon "button" at bounding box center [702, 6] width 3 height 3
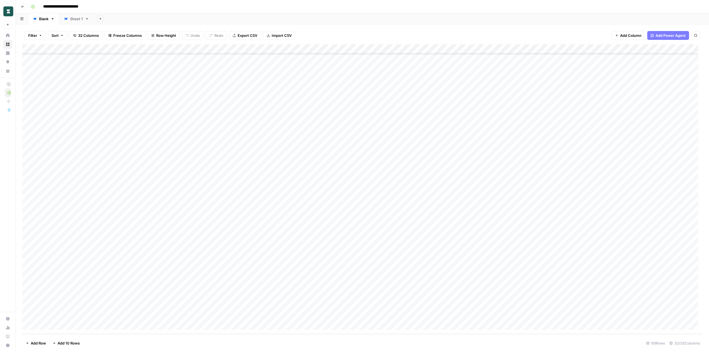
click at [181, 48] on div "Add Column" at bounding box center [362, 189] width 680 height 290
click at [339, 18] on div "Add Sheet" at bounding box center [402, 18] width 616 height 11
click at [209, 194] on div "Add Column" at bounding box center [362, 189] width 680 height 290
click at [208, 191] on div "Add Column" at bounding box center [362, 189] width 680 height 290
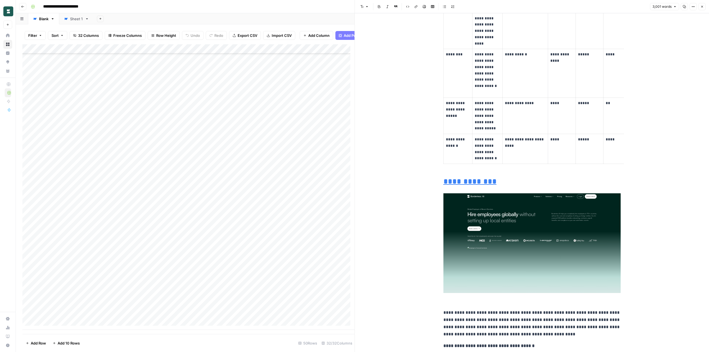
scroll to position [914, 0]
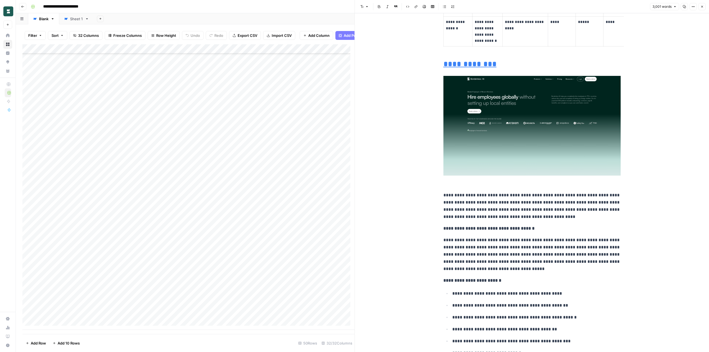
click at [552, 113] on img at bounding box center [532, 126] width 177 height 100
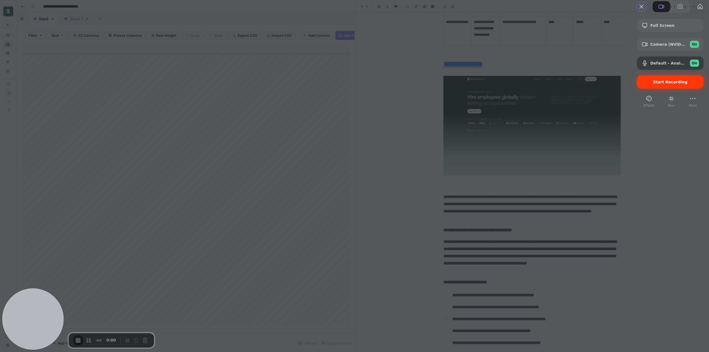
click at [675, 84] on span "Start Recording" at bounding box center [670, 82] width 35 height 4
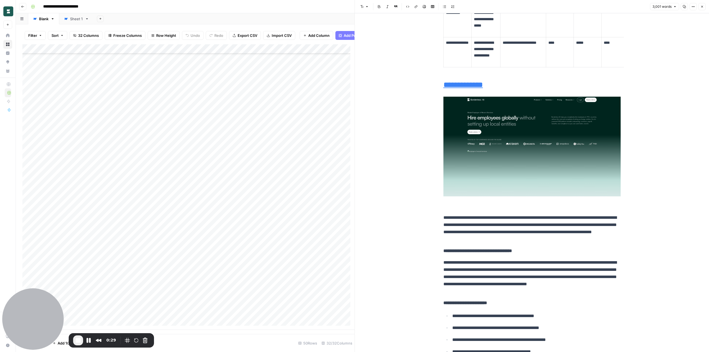
scroll to position [887, 0]
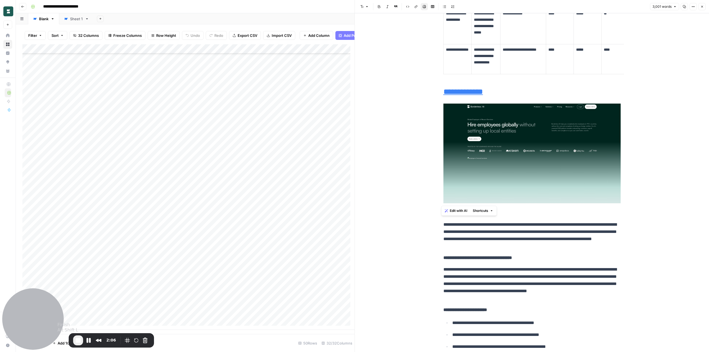
click at [79, 343] on span "End Recording" at bounding box center [78, 340] width 7 height 7
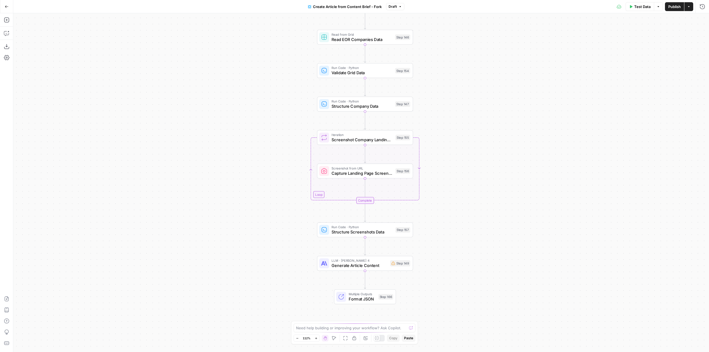
drag, startPoint x: 494, startPoint y: 224, endPoint x: 498, endPoint y: 191, distance: 32.6
click at [498, 191] on div "Workflow Input Settings Inputs Read from Grid Read EOR Companies Data Step 146 …" at bounding box center [361, 182] width 696 height 339
click at [5, 35] on icon "button" at bounding box center [7, 33] width 6 height 6
click at [63, 336] on div "Auto Mode Send" at bounding box center [74, 341] width 107 height 12
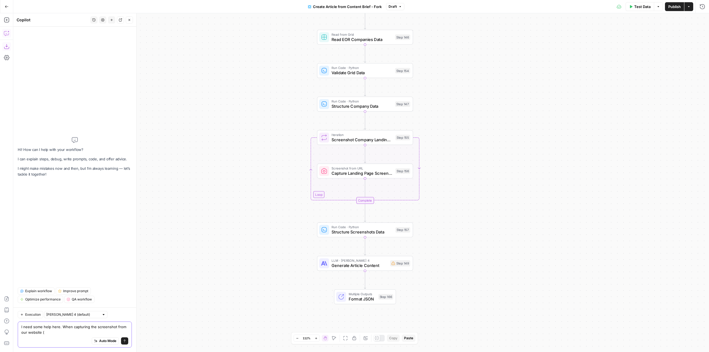
paste textarea "[URL][DOMAIN_NAME]"
click at [65, 334] on textarea "I need some help here. When capturing the screenshot from our website (https://…" at bounding box center [74, 327] width 107 height 17
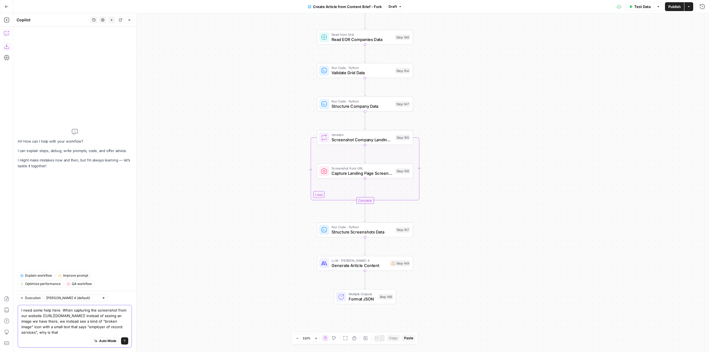
type textarea "I need some help here. When capturing the screenshot from our website (https://…"
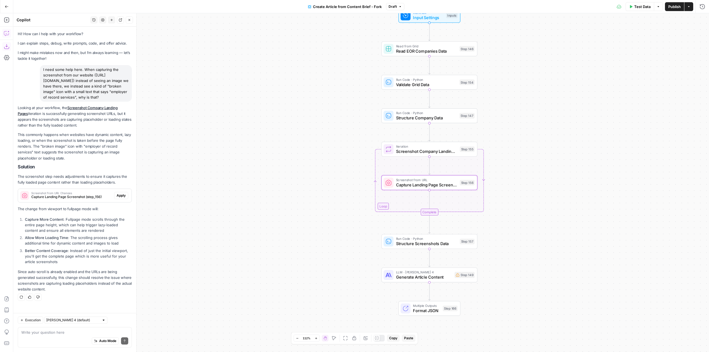
click at [66, 199] on span "Capture Landing Page Screenshot (step_156)" at bounding box center [71, 196] width 81 height 5
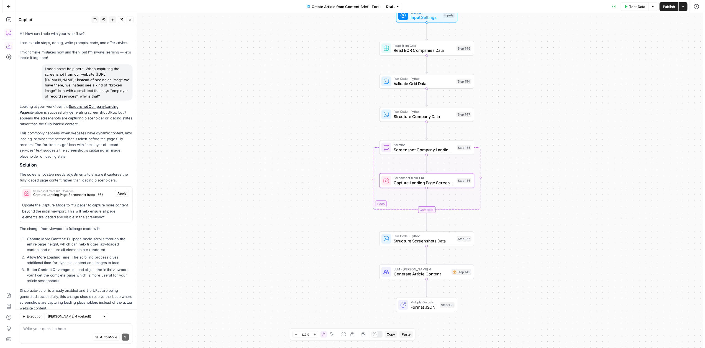
scroll to position [26, 0]
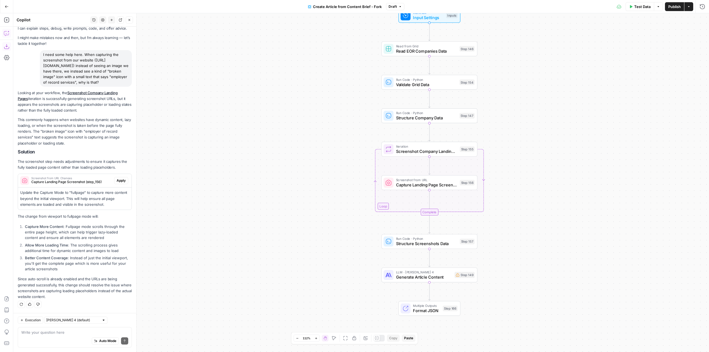
click at [434, 186] on span "Capture Landing Page Screenshot" at bounding box center [426, 185] width 61 height 6
click at [558, 67] on div "Viewport" at bounding box center [616, 64] width 180 height 11
type input "Viewport"
click at [249, 185] on div "Workflow Input Settings Inputs Read from Grid Read EOR Companies Data Step 146 …" at bounding box center [361, 182] width 696 height 339
click at [83, 333] on textarea at bounding box center [74, 333] width 107 height 6
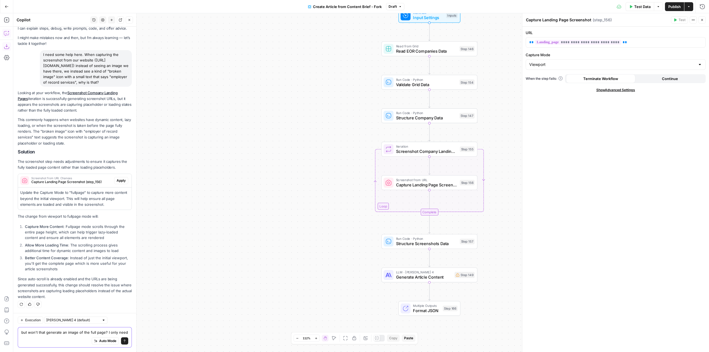
scroll to position [32, 0]
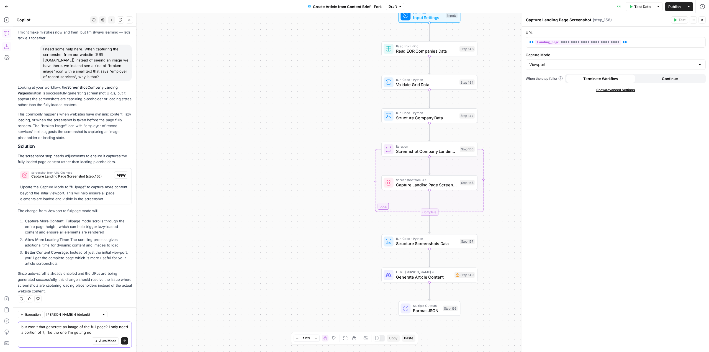
type textarea "but won't that generate an image of the full page? I only need a portion of it,…"
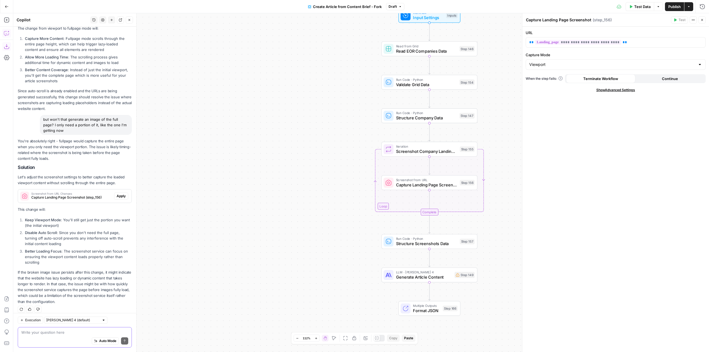
scroll to position [219, 0]
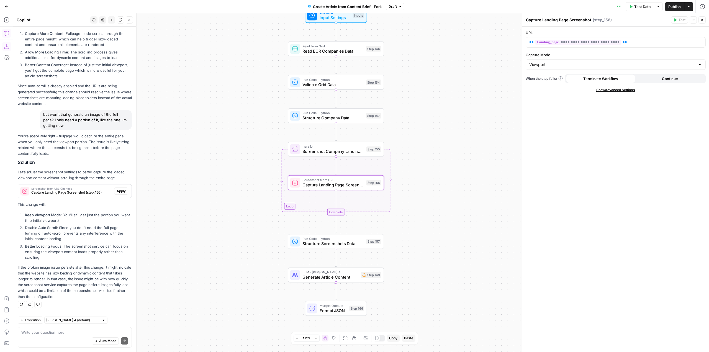
click at [83, 186] on div "Screenshot from URL Changes Capture Landing Page Screenshot (step_156)" at bounding box center [66, 191] width 96 height 13
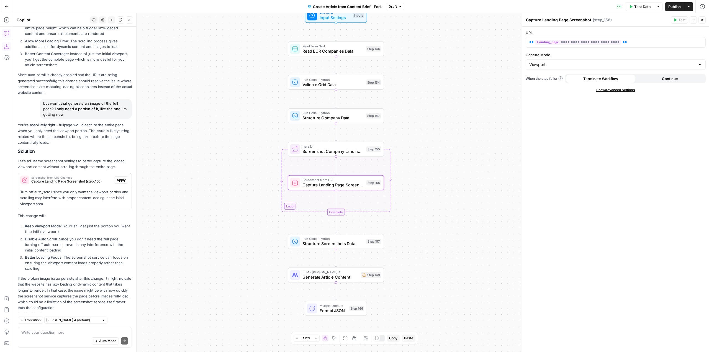
scroll to position [241, 0]
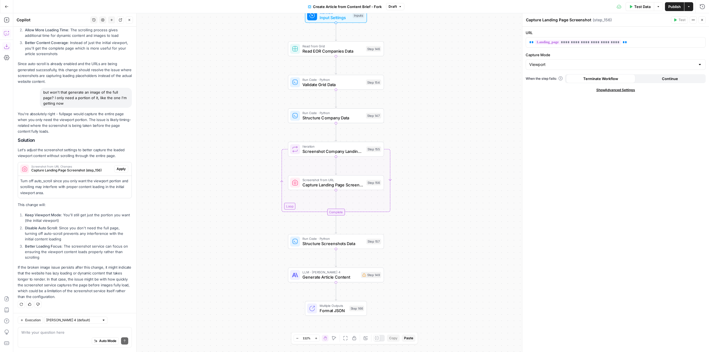
click at [626, 89] on span "Show Advanced Settings" at bounding box center [615, 90] width 39 height 5
click at [119, 168] on span "Apply" at bounding box center [121, 168] width 9 height 5
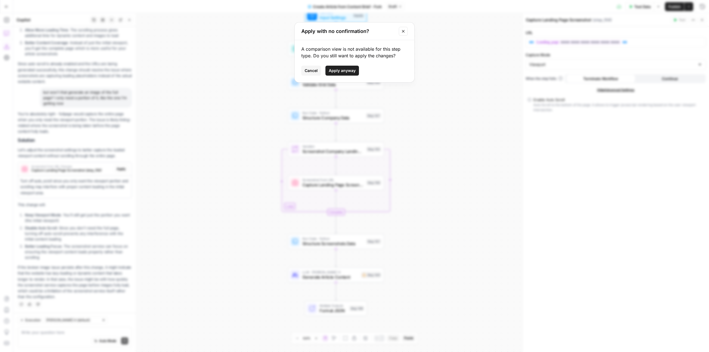
click at [343, 70] on span "Apply anyway" at bounding box center [342, 71] width 27 height 6
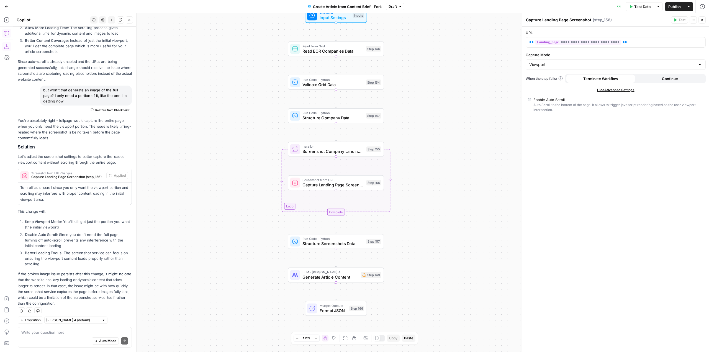
scroll to position [259, 0]
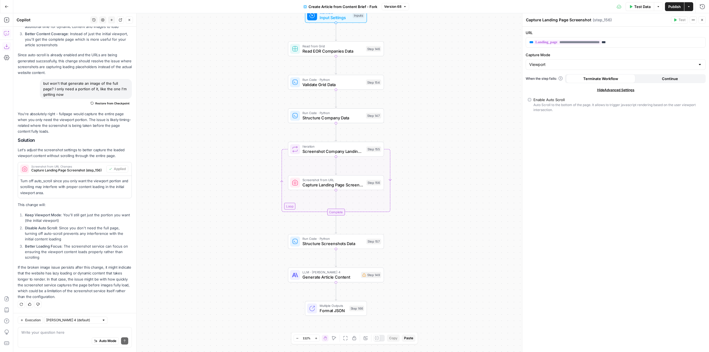
click at [672, 7] on span "Publish" at bounding box center [674, 7] width 12 height 6
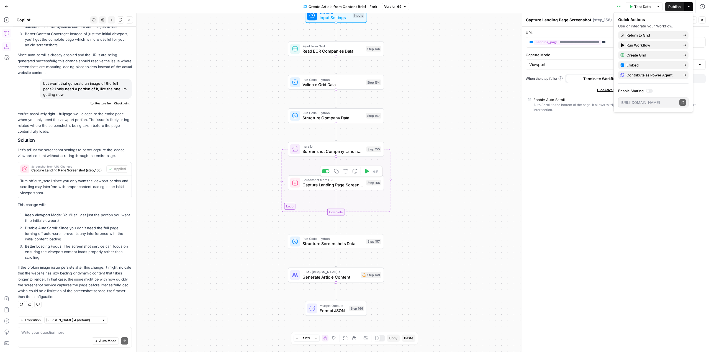
click at [353, 188] on div "Screenshot from URL Capture Landing Page Screenshot Step 156 Copy step Delete s…" at bounding box center [336, 182] width 96 height 15
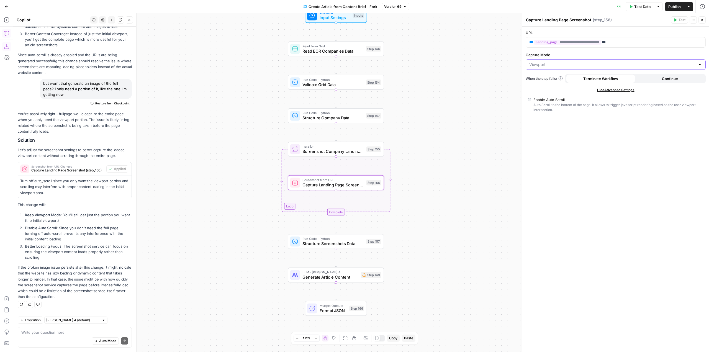
click at [641, 67] on input "Capture Mode" at bounding box center [612, 65] width 166 height 6
type input "Viewport"
click at [677, 142] on div "**********" at bounding box center [615, 190] width 187 height 326
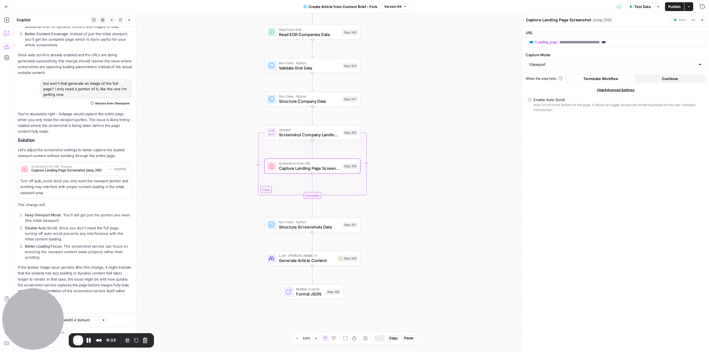
drag, startPoint x: 469, startPoint y: 145, endPoint x: 445, endPoint y: 128, distance: 28.8
click at [445, 128] on div "Workflow Input Settings Inputs Read from Grid Read EOR Companies Data Step 146 …" at bounding box center [361, 182] width 696 height 339
